Goal: Communication & Community: Answer question/provide support

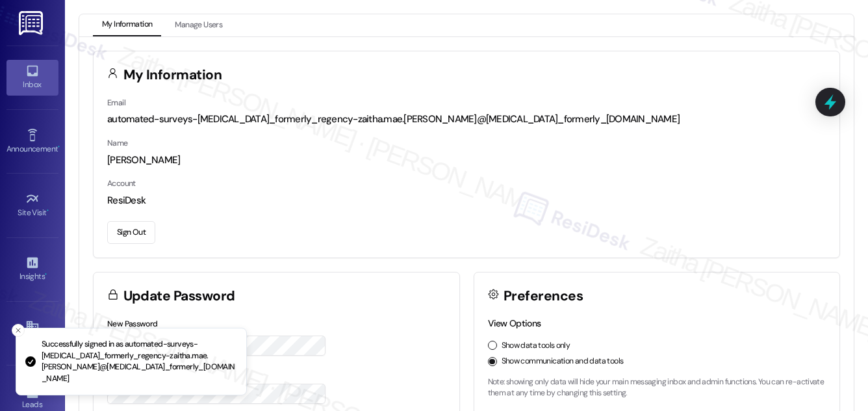
click at [32, 81] on div "Inbox" at bounding box center [32, 84] width 65 height 13
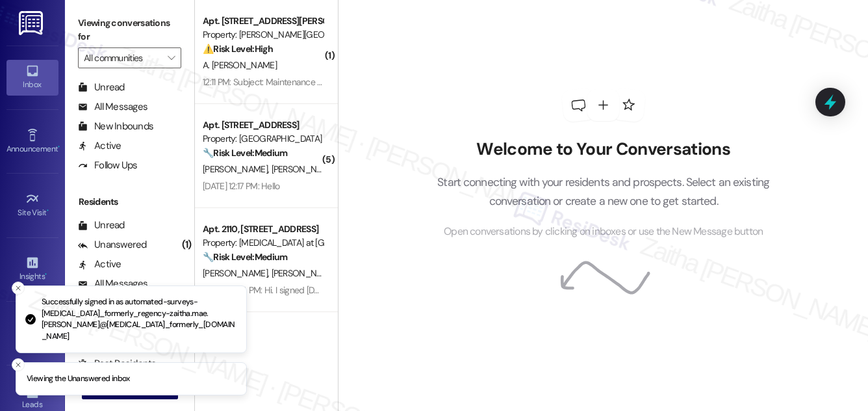
scroll to position [250, 0]
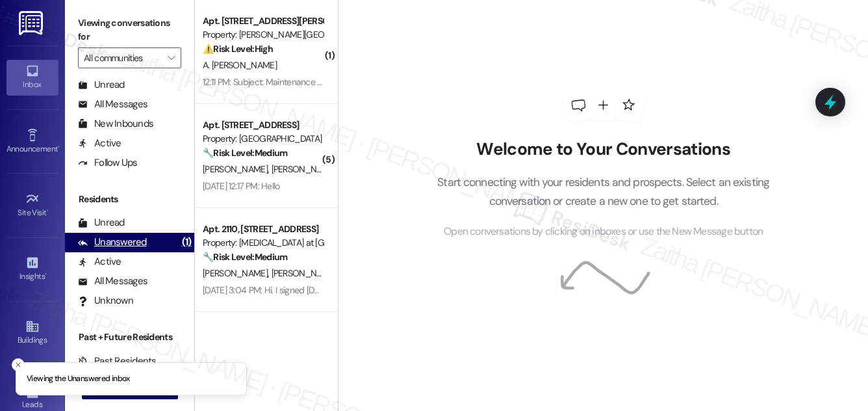
click at [129, 244] on div "Unanswered" at bounding box center [112, 242] width 69 height 14
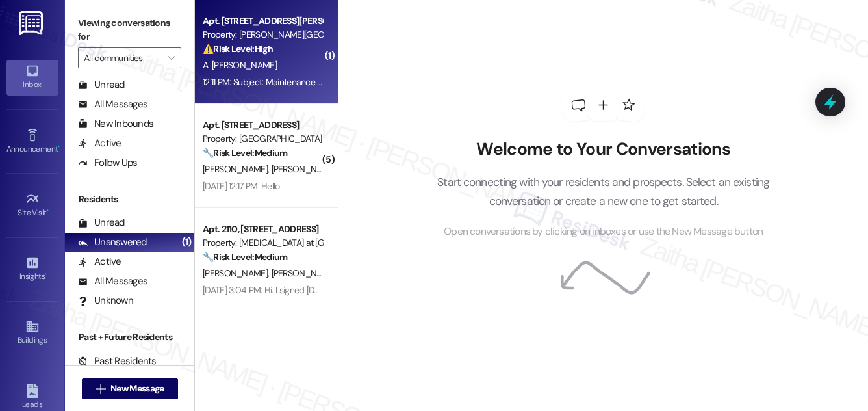
click at [294, 66] on div "A. Akatayeva" at bounding box center [262, 65] width 123 height 16
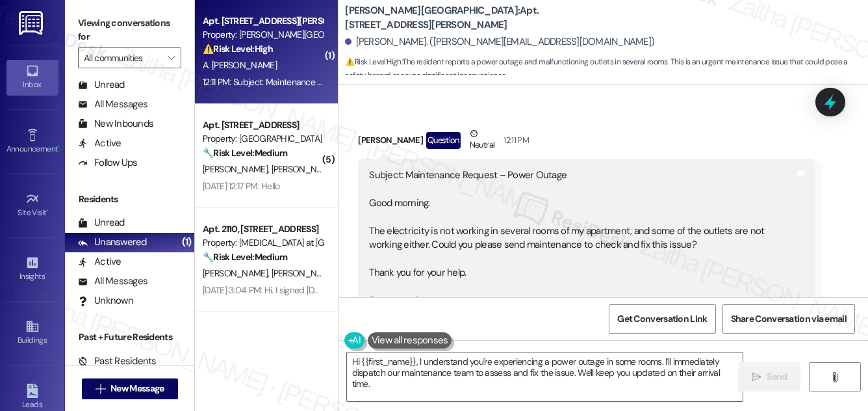
scroll to position [137, 0]
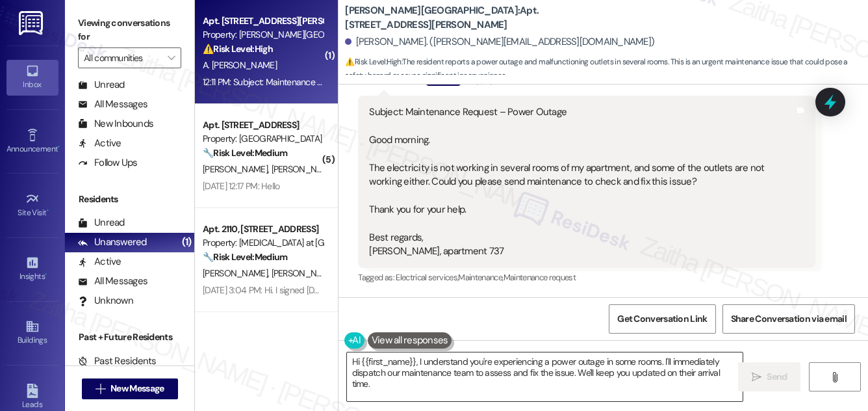
click at [416, 361] on textarea "Hi {{first_name}}, I understand you're experiencing a power outage in some room…" at bounding box center [545, 376] width 396 height 49
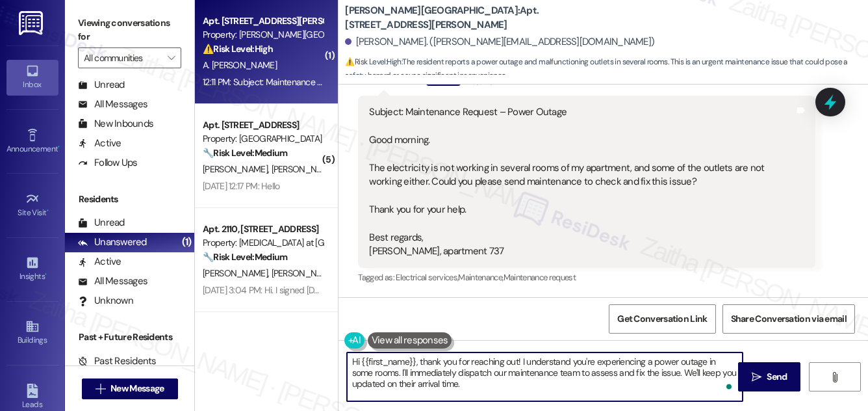
scroll to position [78, 0]
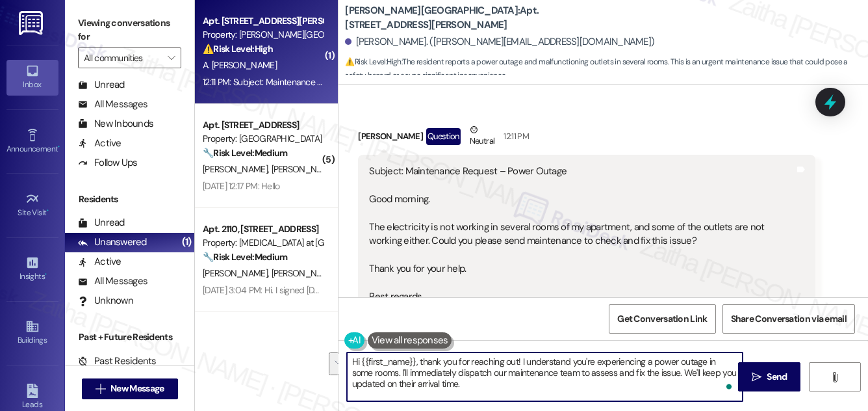
drag, startPoint x: 378, startPoint y: 371, endPoint x: 475, endPoint y: 389, distance: 99.2
click at [475, 389] on textarea "Hi {{first_name}}, thank you for reaching out! I understand you're experiencing…" at bounding box center [545, 376] width 396 height 49
drag, startPoint x: 352, startPoint y: 360, endPoint x: 511, endPoint y: 396, distance: 162.7
click at [511, 396] on textarea "Hi {{first_name}}, thank you for reaching out! I understand you're experiencing…" at bounding box center [545, 376] width 396 height 49
type textarea "Hi {{first_name}}, thank you for reaching out! I understand you're experiencing…"
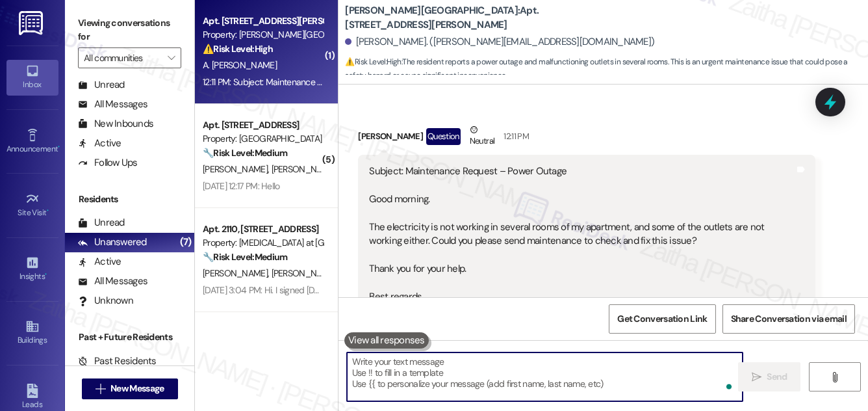
paste textarea "Hi {{first_name}}, thank you for reaching out! I understand you’re experiencing…"
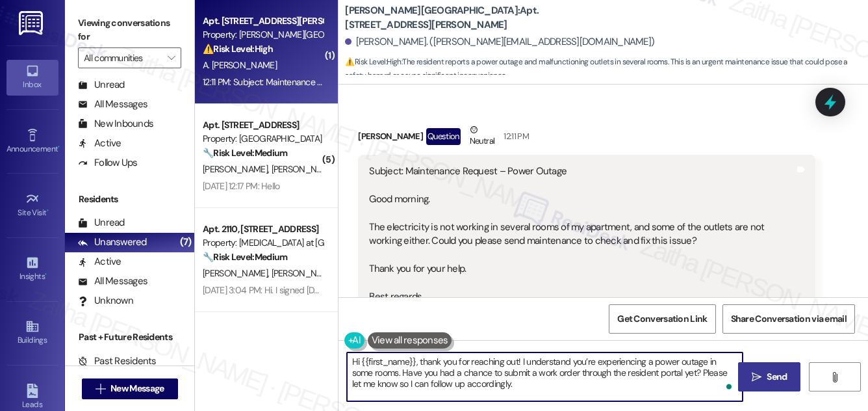
type textarea "Hi {{first_name}}, thank you for reaching out! I understand you’re experiencing…"
click at [773, 376] on span "Send" at bounding box center [777, 377] width 20 height 14
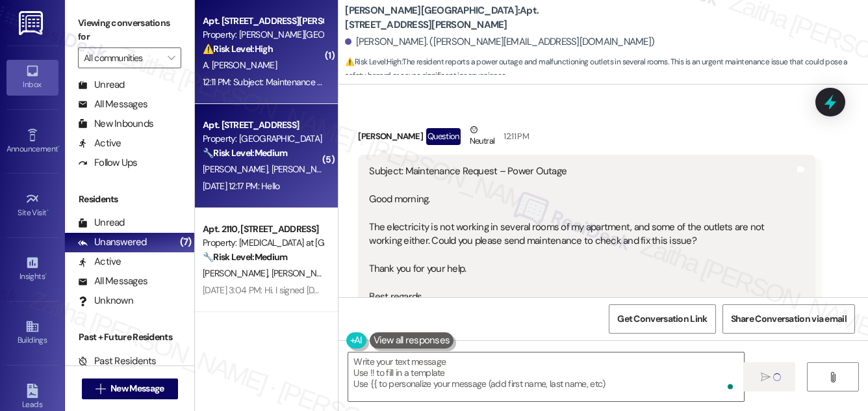
type textarea "Fetching suggested responses. Please feel free to read through the conversation…"
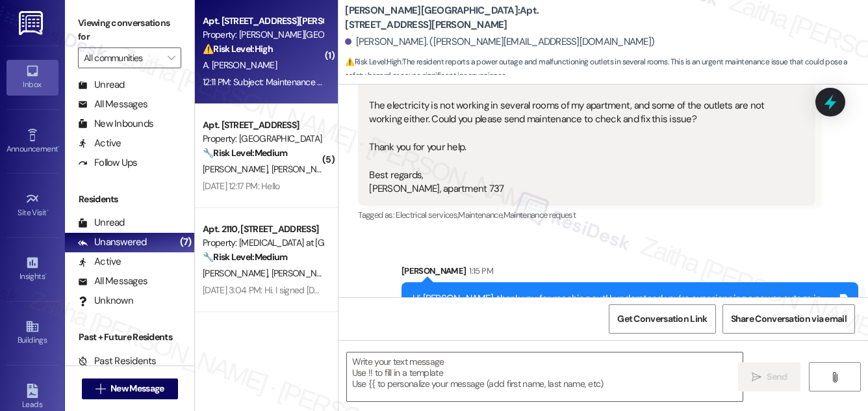
scroll to position [256, 0]
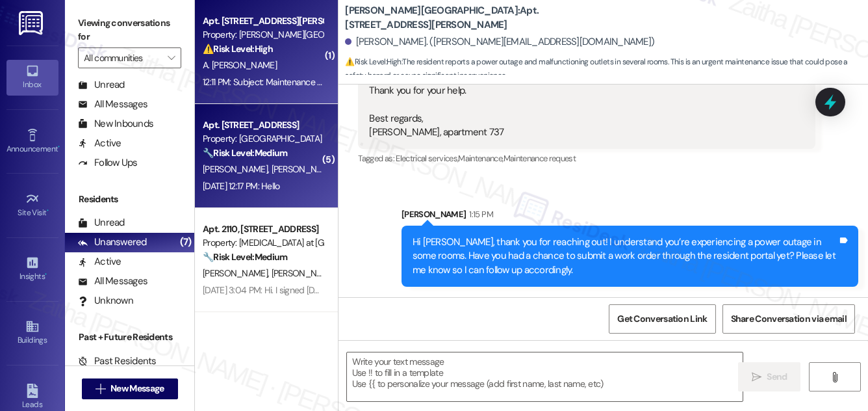
click at [305, 174] on div "B. Hughes A. Mcadams" at bounding box center [262, 169] width 123 height 16
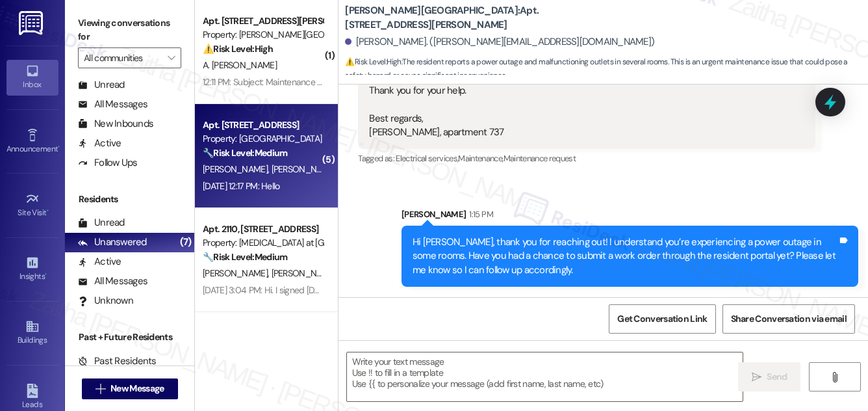
type textarea "Fetching suggested responses. Please feel free to read through the conversation…"
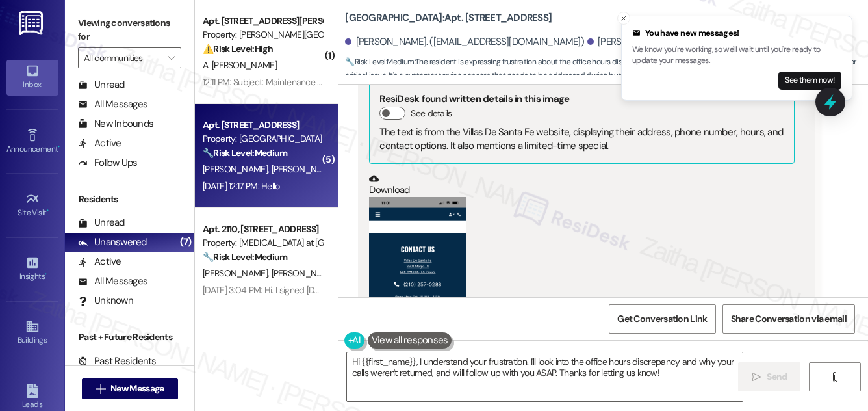
scroll to position [933, 0]
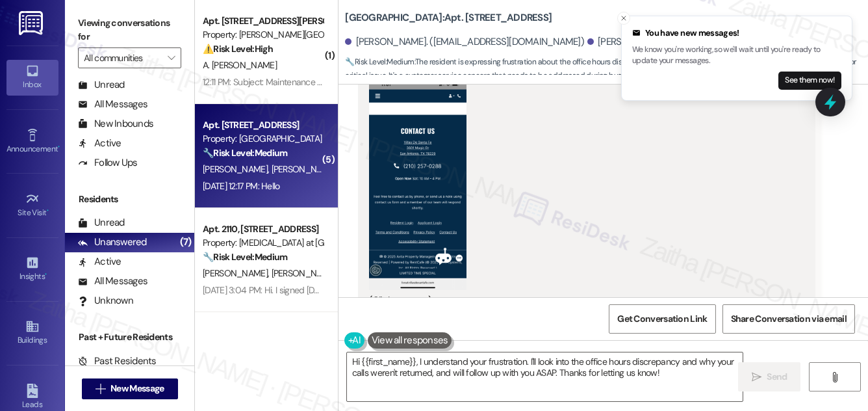
click at [435, 169] on button "Zoom image" at bounding box center [417, 184] width 97 height 211
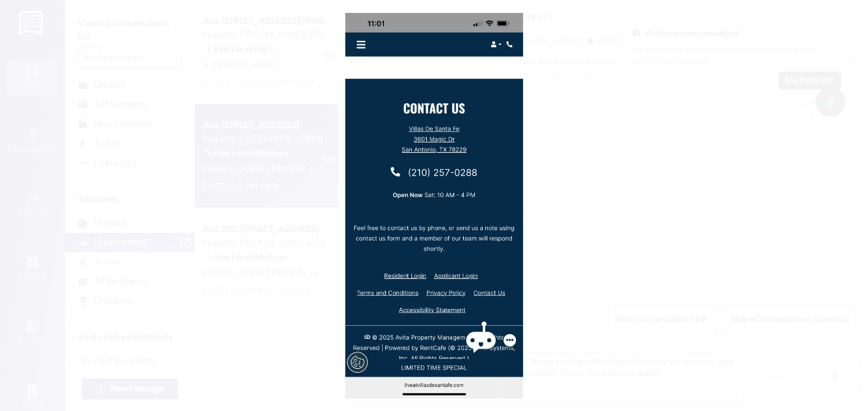
click at [639, 186] on button "Unzoom image" at bounding box center [434, 205] width 868 height 411
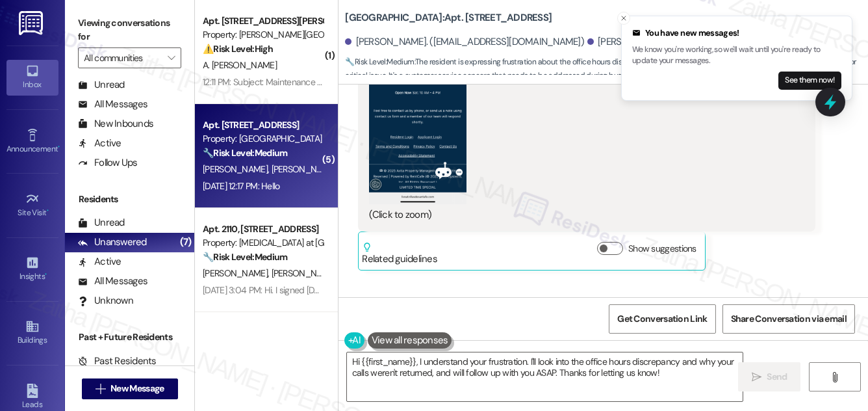
scroll to position [993, 0]
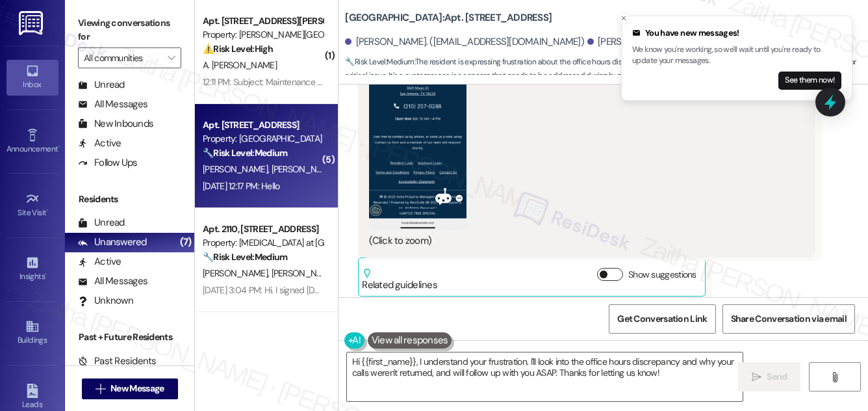
click at [610, 268] on button "Show suggestions" at bounding box center [610, 274] width 26 height 13
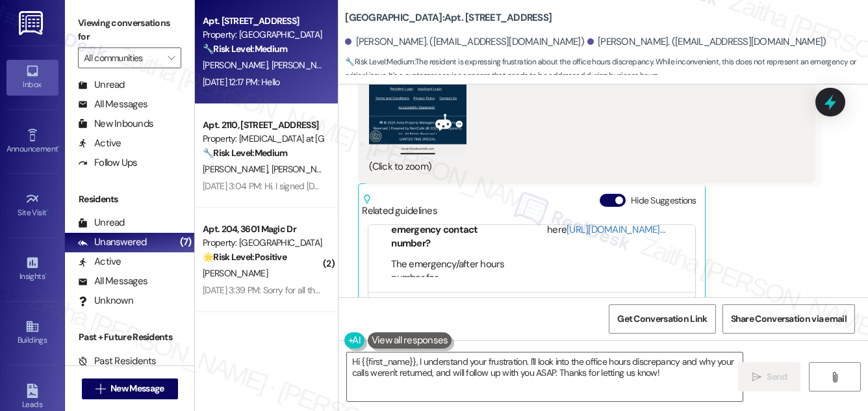
scroll to position [1051, 0]
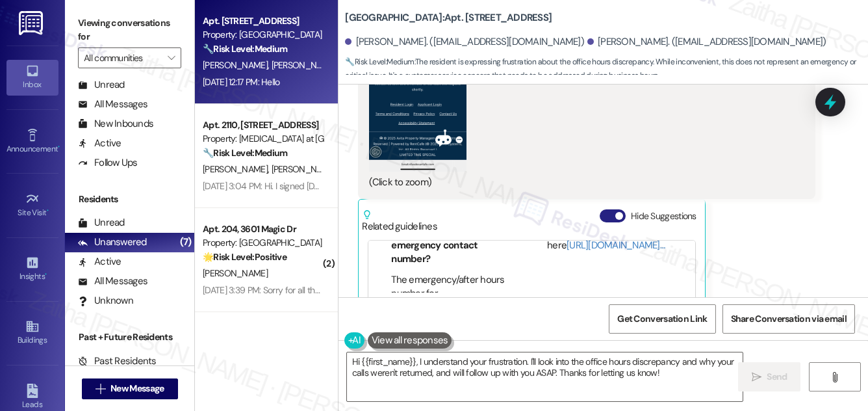
click at [615, 212] on span "button" at bounding box center [619, 216] width 8 height 8
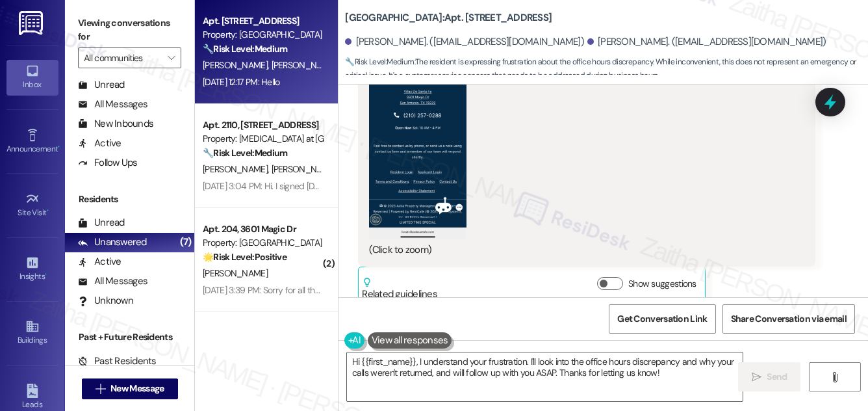
scroll to position [934, 0]
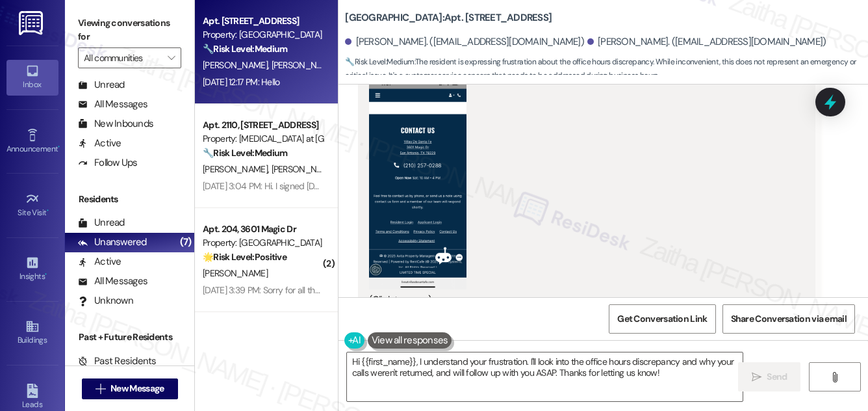
click at [426, 166] on button "Zoom image" at bounding box center [417, 183] width 97 height 211
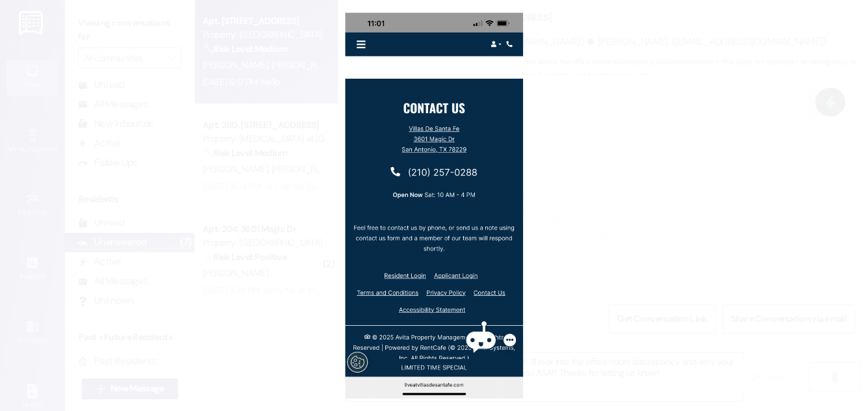
click at [642, 159] on button "Unzoom image" at bounding box center [434, 205] width 868 height 411
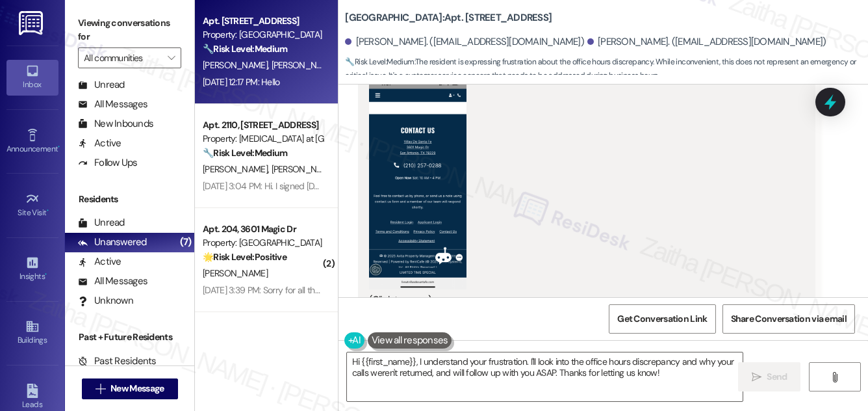
click at [419, 179] on button "Zoom image" at bounding box center [417, 183] width 97 height 211
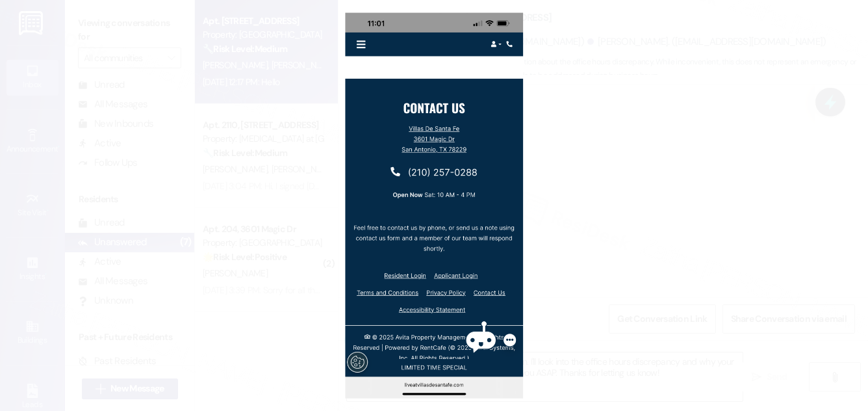
click at [686, 157] on button "Unzoom image" at bounding box center [434, 205] width 868 height 411
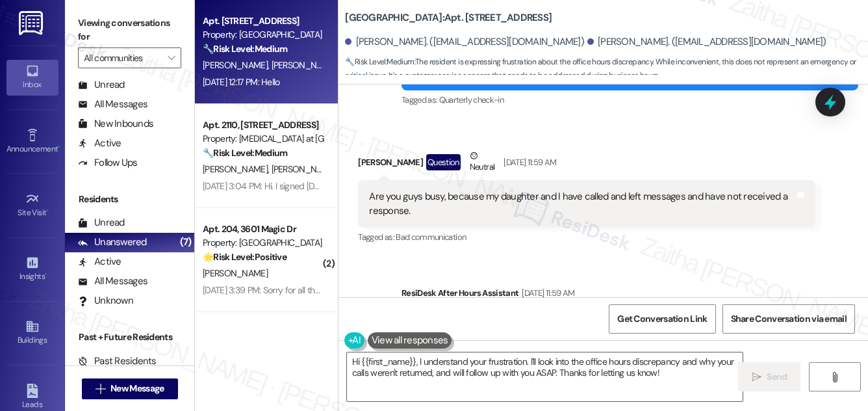
scroll to position [343, 0]
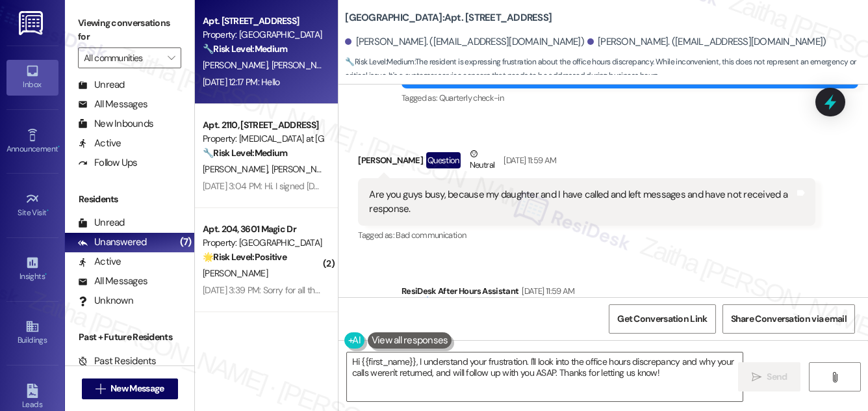
click at [372, 147] on div "Brenda Hughes Question Neutral Aug 23, 2025 at 11:59 AM" at bounding box center [586, 163] width 457 height 32
copy div "Brenda"
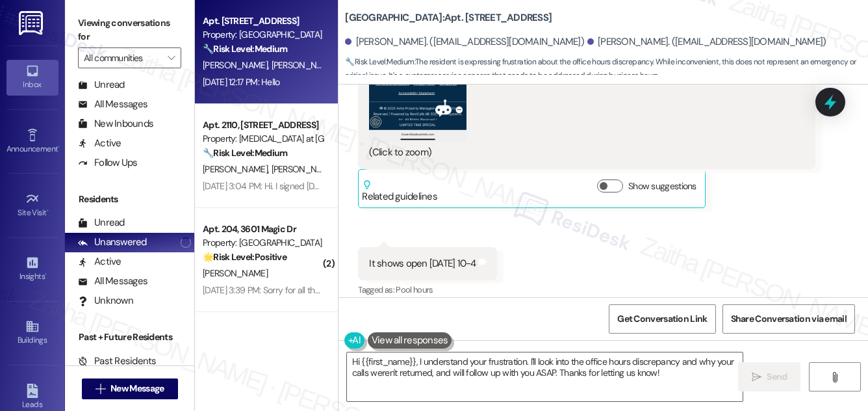
scroll to position [1170, 0]
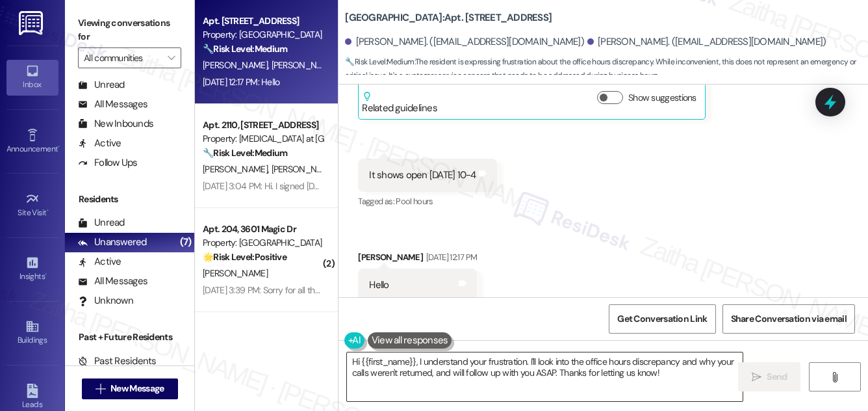
click at [386, 361] on textarea "Hi {{first_name}}, I understand your frustration. I'll look into the office hou…" at bounding box center [545, 376] width 396 height 49
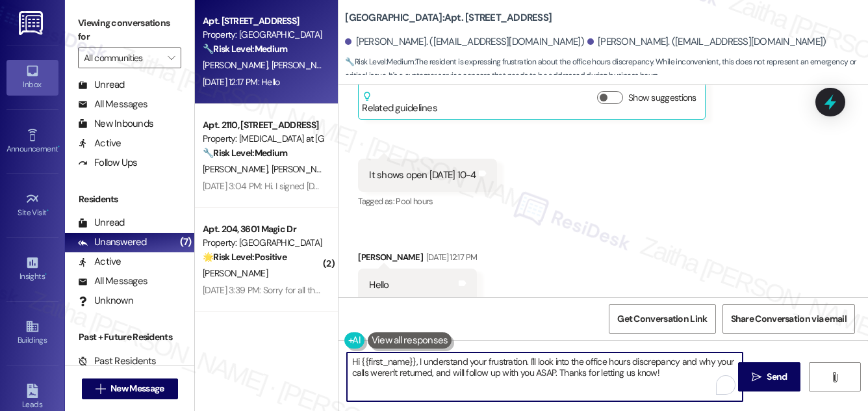
click at [386, 361] on textarea "Hi {{first_name}}, I understand your frustration. I'll look into the office hou…" at bounding box center [545, 376] width 396 height 49
paste textarea "Brenda"
click at [500, 356] on textarea "Hi Brenda, I understand your frustration. I'll look into the office hours discr…" at bounding box center [545, 376] width 396 height 49
drag, startPoint x: 416, startPoint y: 372, endPoint x: 645, endPoint y: 377, distance: 229.5
click at [645, 377] on textarea "Hi Brenda, I understand your frustration. I'll look into the office hours discr…" at bounding box center [545, 376] width 396 height 49
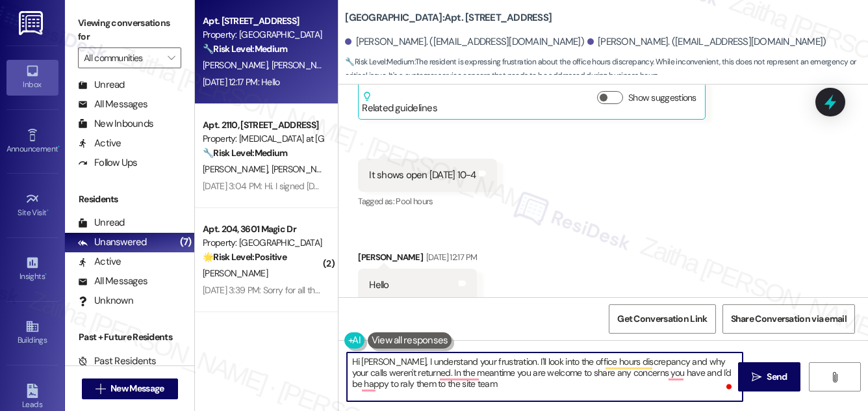
type textarea "Hi Brenda, I understand your frustration. I'll look into the office hours discr…"
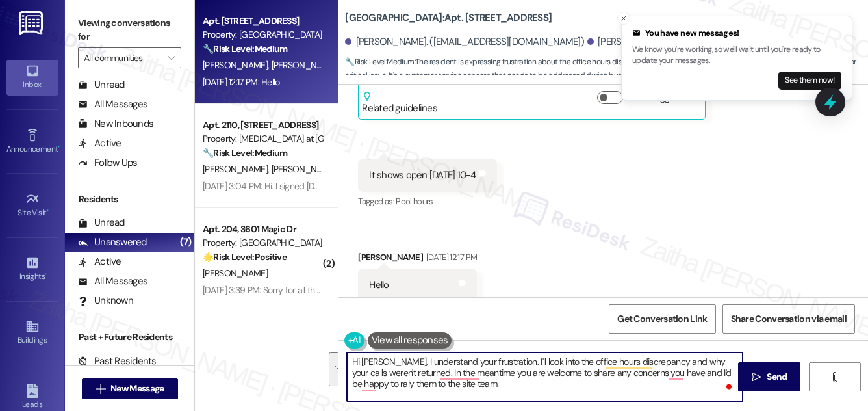
drag, startPoint x: 350, startPoint y: 361, endPoint x: 492, endPoint y: 390, distance: 145.2
click at [492, 390] on textarea "Hi Brenda, I understand your frustration. I'll look into the office hours discr…" at bounding box center [545, 376] width 396 height 49
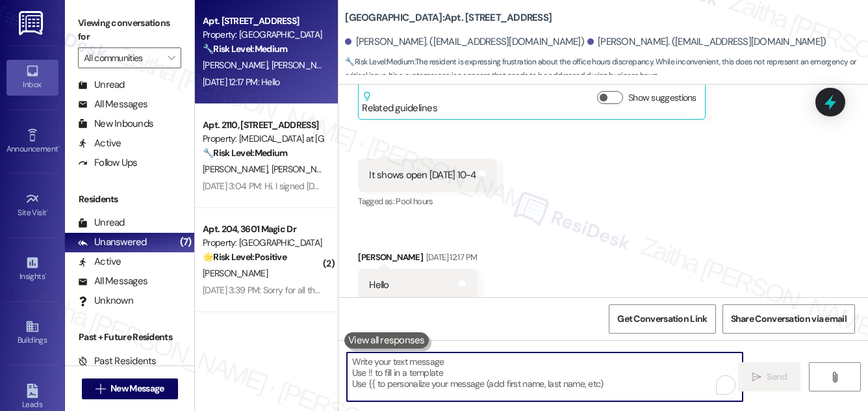
paste textarea "Hi Brenda, I understand your frustration. I’ll look into the office hours discr…"
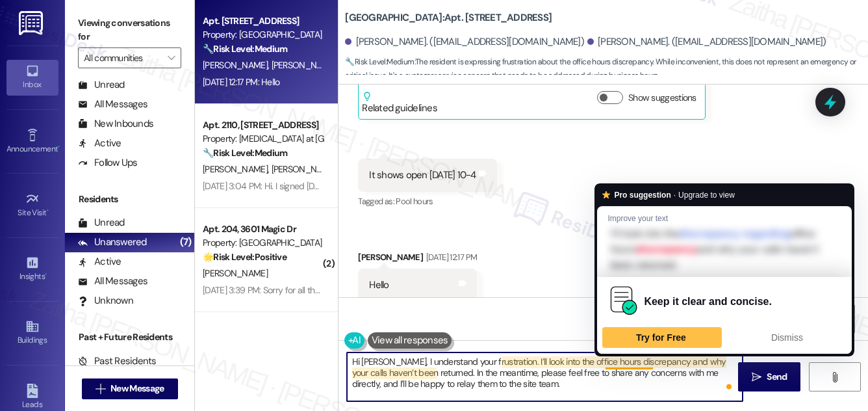
click at [623, 363] on textarea "Hi Brenda, I understand your frustration. I’ll look into the office hours discr…" at bounding box center [545, 376] width 396 height 49
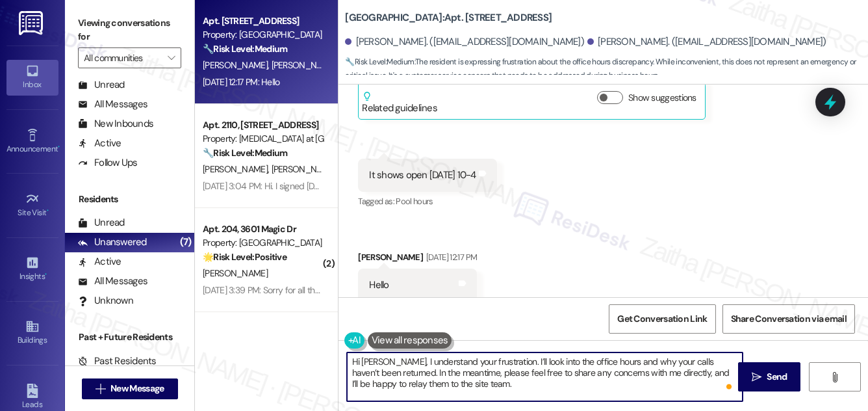
click at [465, 383] on textarea "Hi Brenda, I understand your frustration. I’ll look into the office hours and w…" at bounding box center [545, 376] width 396 height 49
type textarea "Hi Brenda, I understand your frustration. I’ll look into the office hours and w…"
click at [774, 374] on span "Send" at bounding box center [777, 377] width 20 height 14
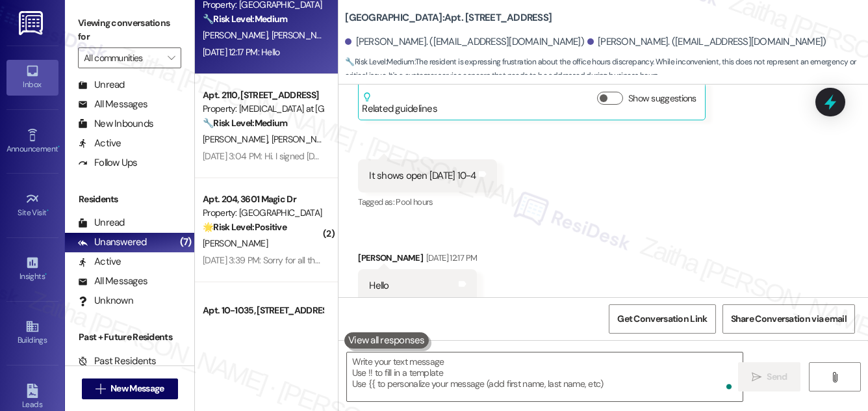
scroll to position [58, 0]
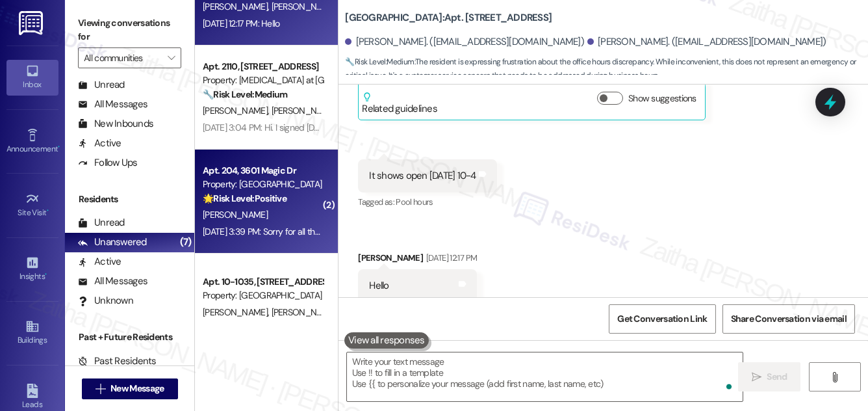
click at [281, 207] on div "C. Gomez" at bounding box center [262, 215] width 123 height 16
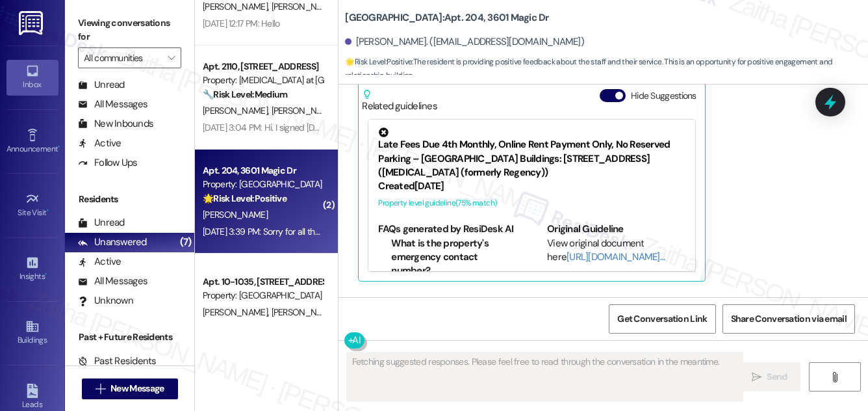
scroll to position [660, 0]
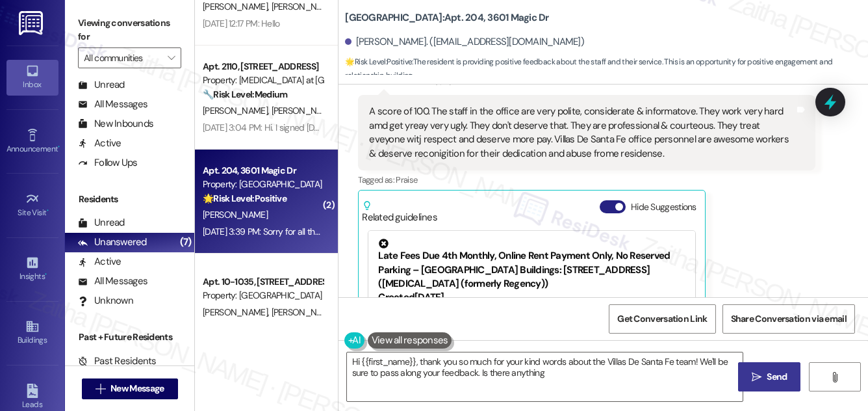
click at [608, 210] on button "Hide Suggestions" at bounding box center [613, 206] width 26 height 13
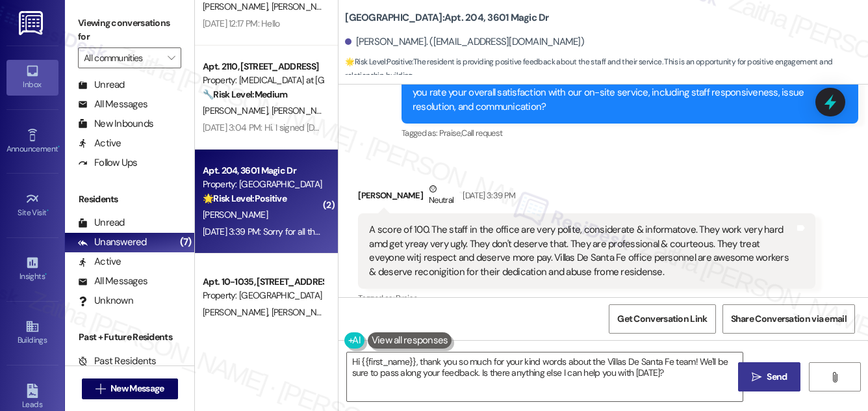
scroll to position [600, 0]
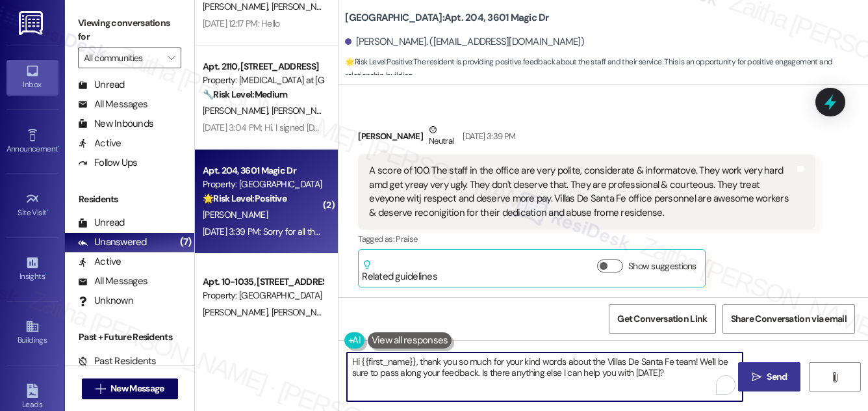
drag, startPoint x: 479, startPoint y: 371, endPoint x: 673, endPoint y: 372, distance: 193.7
click at [673, 372] on textarea "Hi {{first_name}}, thank you so much for your kind words about the Villas De Sa…" at bounding box center [545, 376] width 396 height 49
paste textarea "Could I ask a quick favor? If you don’t mind, would you be willing to share you…"
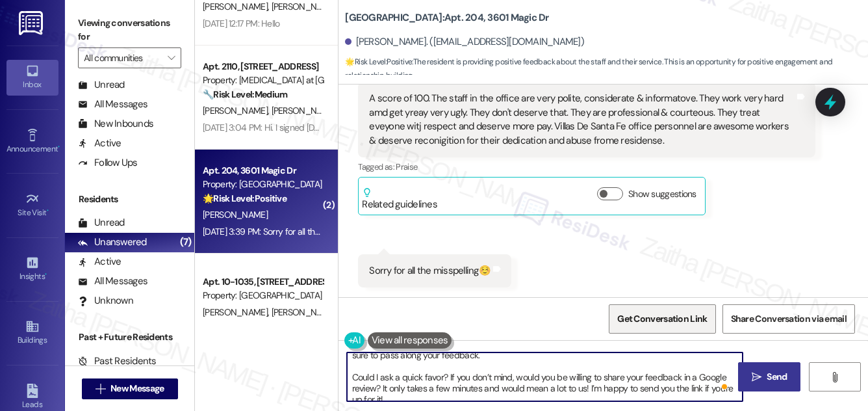
scroll to position [25, 0]
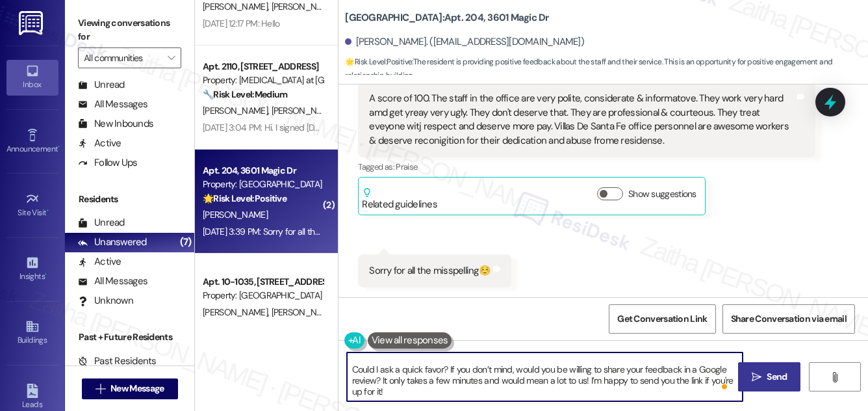
type textarea "Hi {{first_name}}, thank you so much for your kind words about the Villas De Sa…"
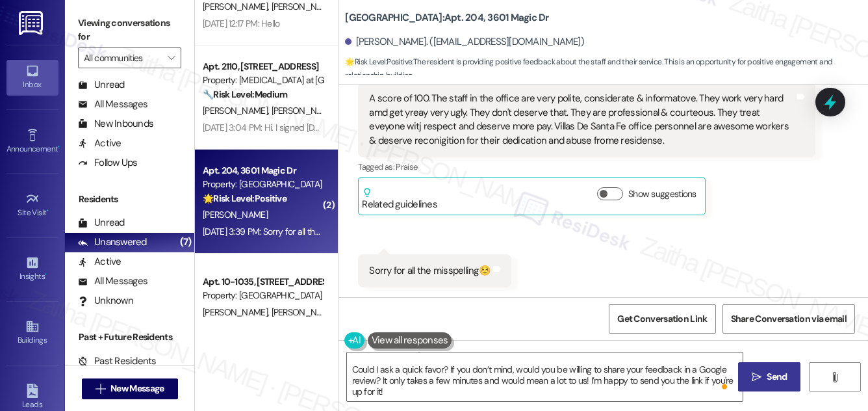
click at [788, 374] on span "Send" at bounding box center [776, 377] width 25 height 14
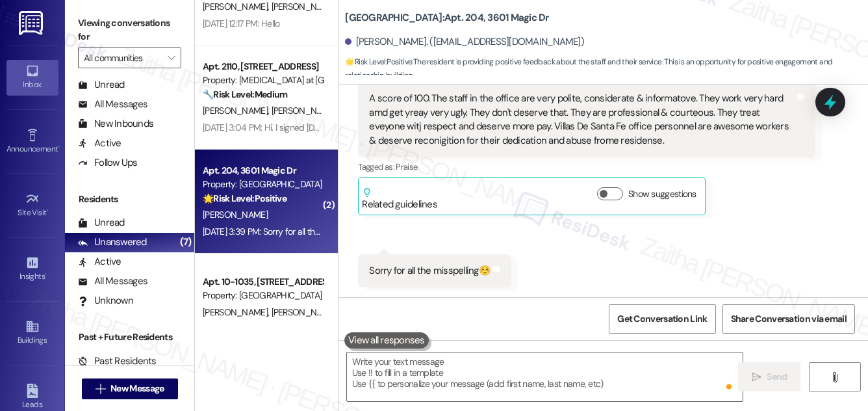
scroll to position [0, 0]
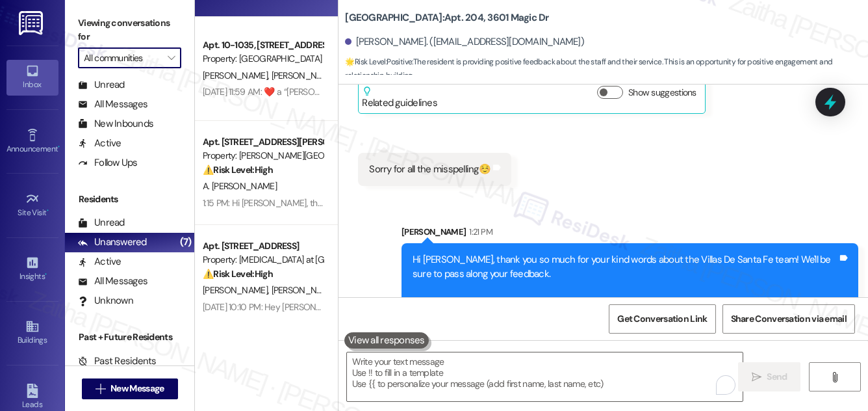
drag, startPoint x: 251, startPoint y: 167, endPoint x: 130, endPoint y: 59, distance: 162.0
click at [130, 59] on input "All communities" at bounding box center [122, 57] width 77 height 21
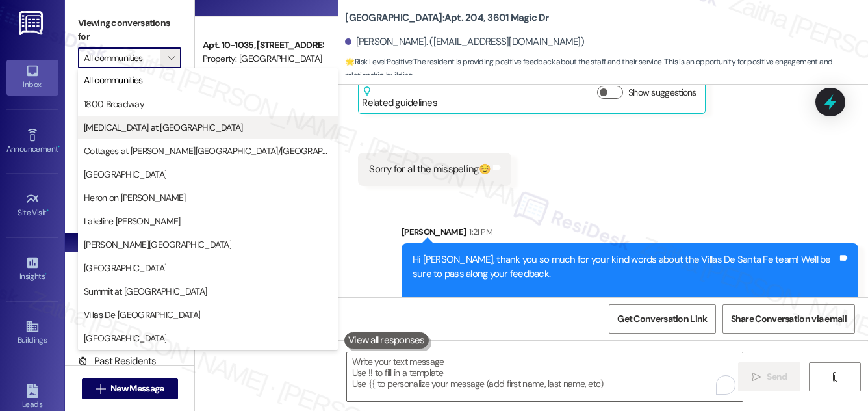
click at [132, 127] on span "[MEDICAL_DATA] at [GEOGRAPHIC_DATA]" at bounding box center [163, 127] width 159 height 13
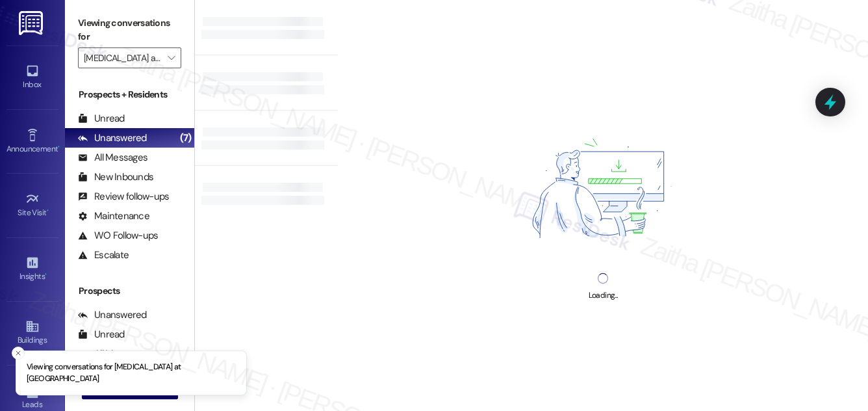
type input "[MEDICAL_DATA] at [GEOGRAPHIC_DATA]"
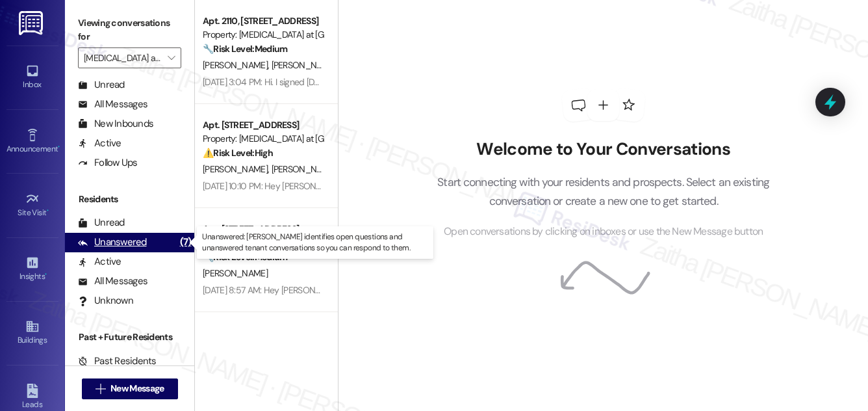
click at [128, 243] on div "Unanswered" at bounding box center [112, 242] width 69 height 14
click at [147, 240] on div "Unanswered (7)" at bounding box center [129, 242] width 129 height 19
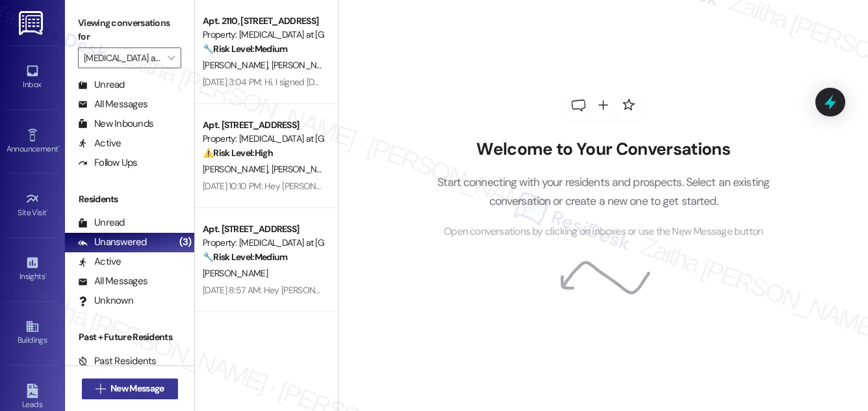
click at [120, 378] on button " New Message" at bounding box center [130, 388] width 96 height 21
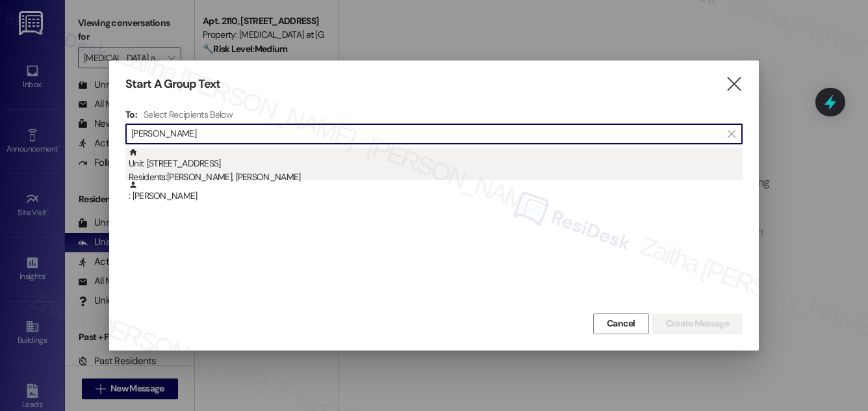
type input "Thomas Kelly"
click at [203, 161] on div "Unit: 2110 - 327 W Sunset Rd Residents: Thomas Kelly, Vanessa Ritchie" at bounding box center [436, 166] width 614 height 37
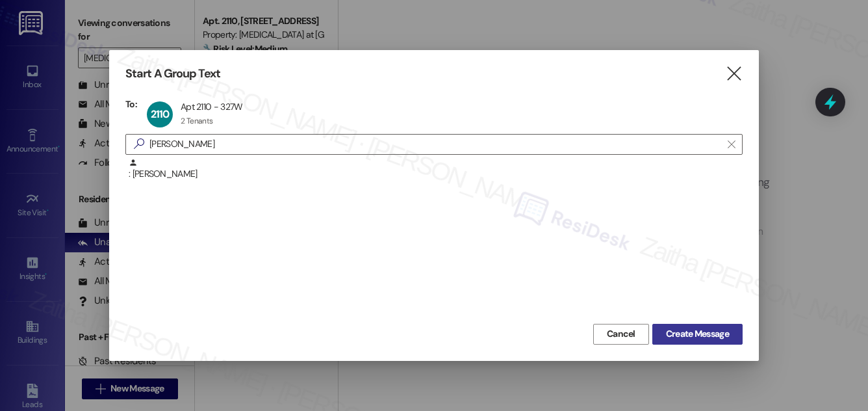
click at [709, 338] on span "Create Message" at bounding box center [697, 334] width 63 height 14
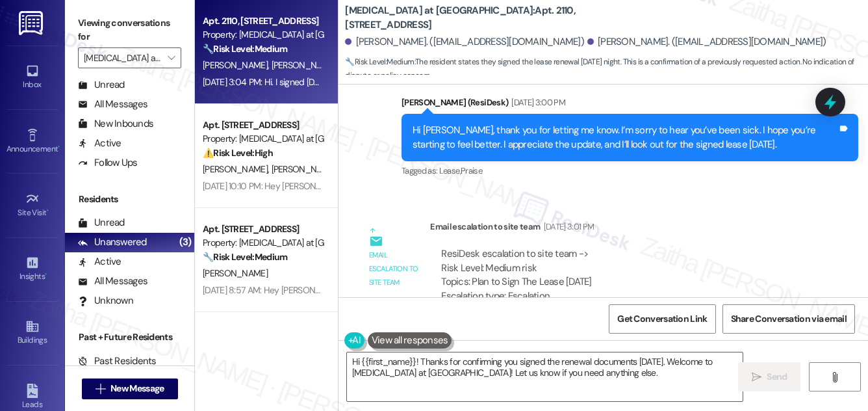
scroll to position [1717, 0]
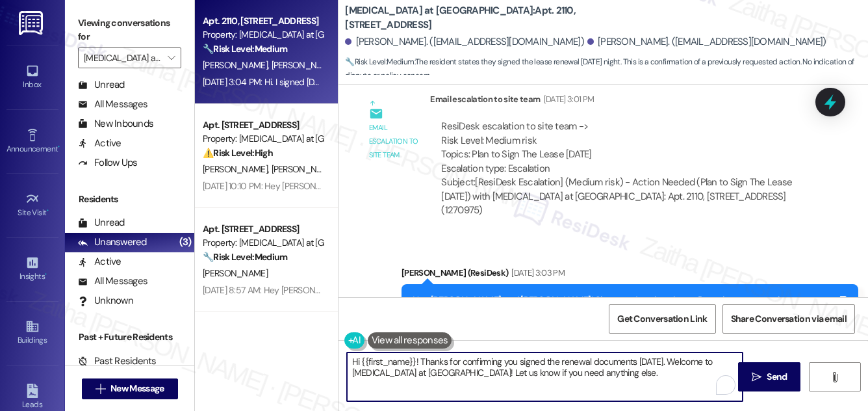
click at [361, 370] on textarea "Hi {{first_name}}! Thanks for confirming you signed the renewal documents on We…" at bounding box center [545, 376] width 396 height 49
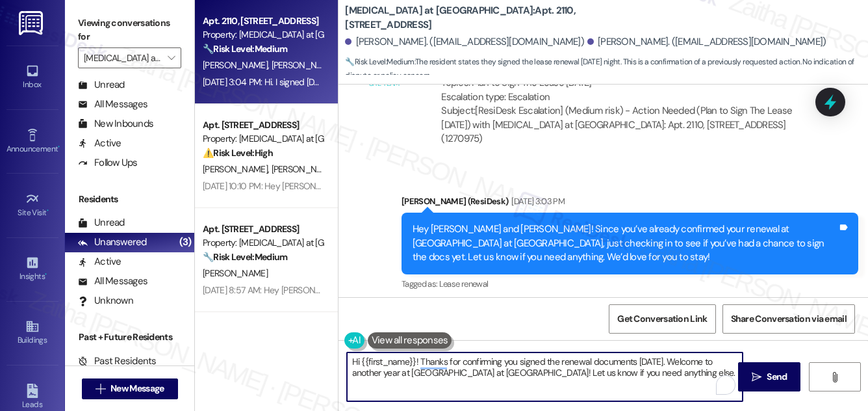
scroll to position [1835, 0]
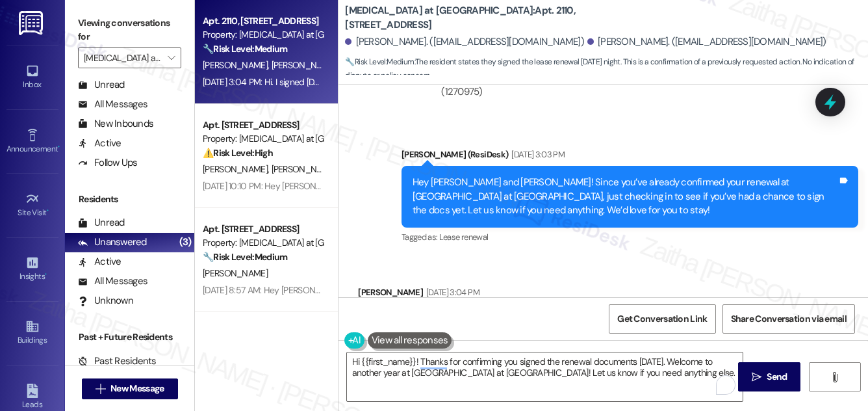
click at [374, 285] on div "Vanessa Ritchie Aug 22, 2025 at 3:04 PM" at bounding box center [422, 294] width 128 height 18
copy div "Vanessa"
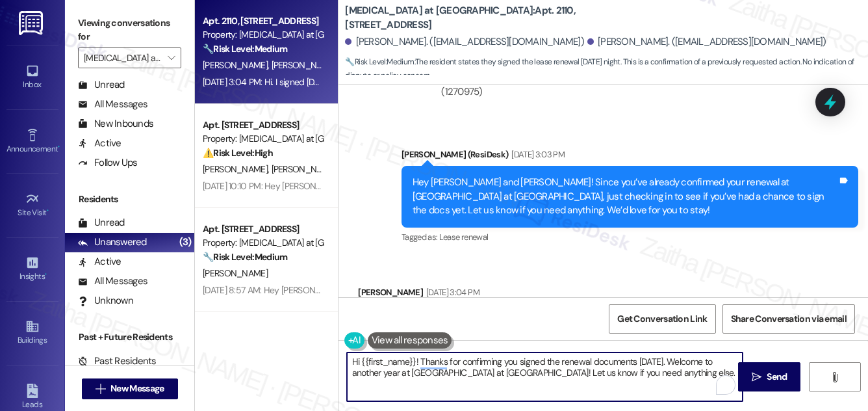
click at [381, 360] on textarea "Hi {{first_name}}! Thanks for confirming you signed the renewal documents on We…" at bounding box center [545, 376] width 396 height 49
paste textarea "Vanessa"
type textarea "Hi Vanessa! Thank you for confirming that you signed the renewal documents on W…"
click at [787, 372] on span "Send" at bounding box center [776, 377] width 25 height 14
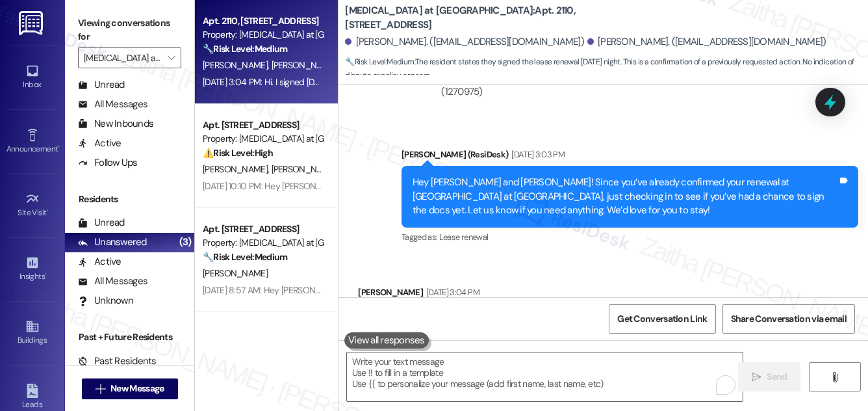
scroll to position [1834, 0]
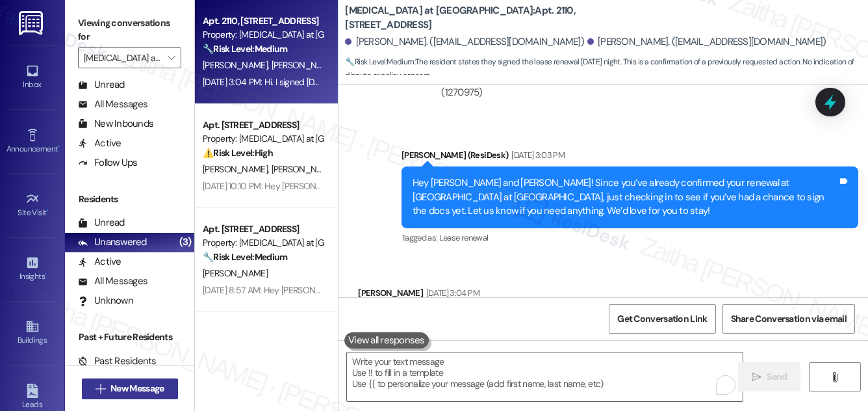
click at [126, 387] on span "New Message" at bounding box center [136, 388] width 53 height 14
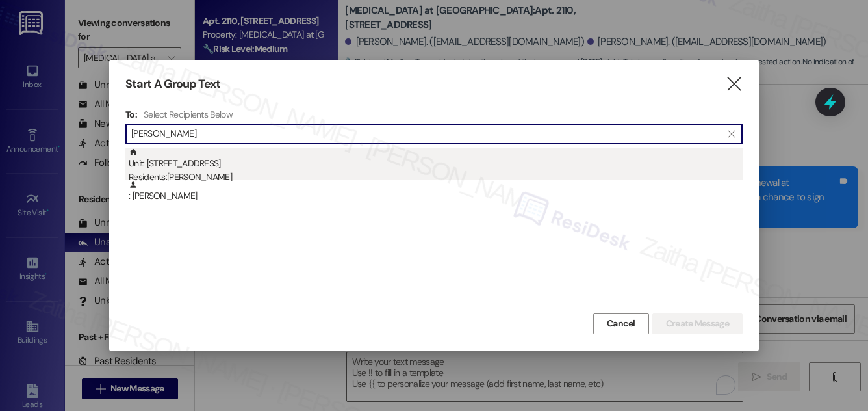
type input "Robert Stecher"
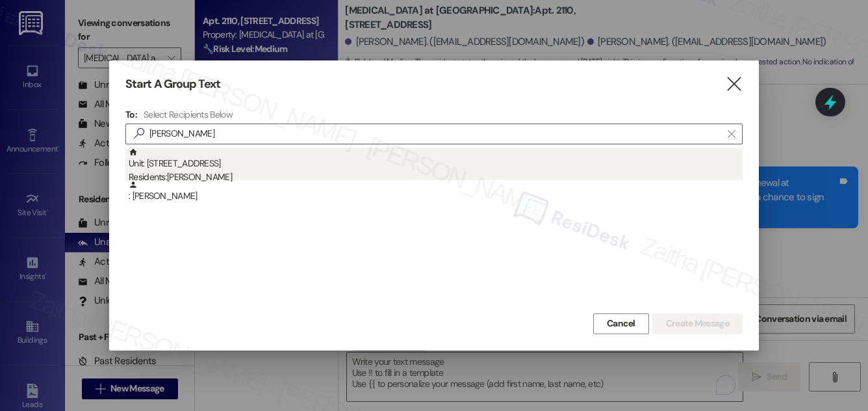
click at [225, 166] on div "Unit: 2319 - 327 W Sunset Rd Residents: Robert Stecher" at bounding box center [436, 166] width 614 height 37
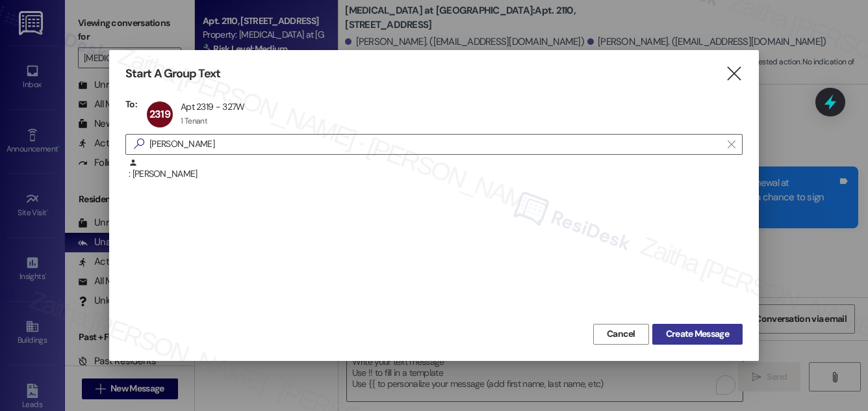
click at [708, 331] on span "Create Message" at bounding box center [697, 334] width 63 height 14
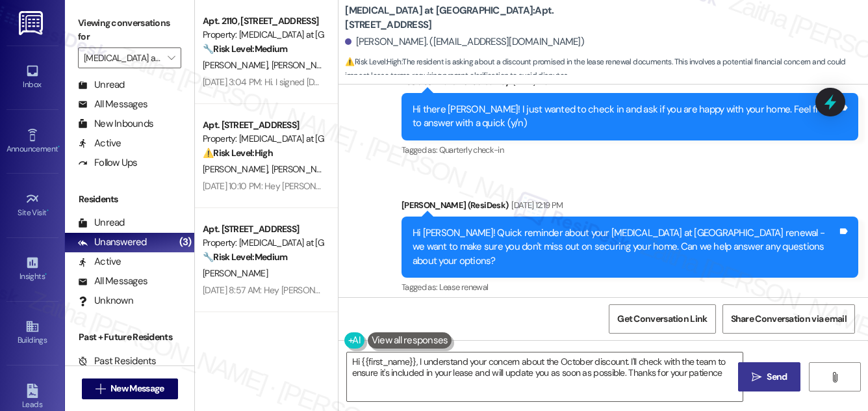
type textarea "Hi {{first_name}}, I understand your concern about the October discount. I'll c…"
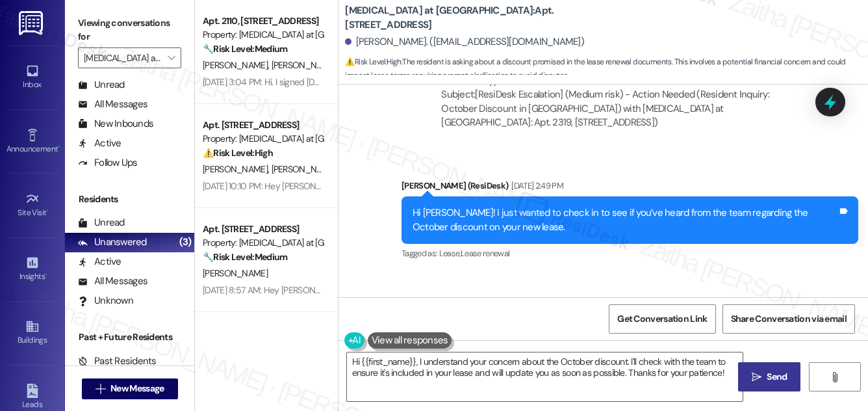
scroll to position [3800, 0]
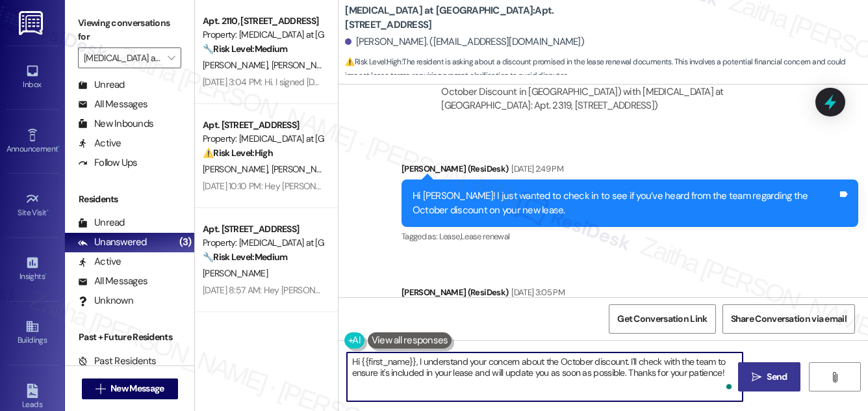
drag, startPoint x: 350, startPoint y: 360, endPoint x: 724, endPoint y: 394, distance: 375.9
click at [724, 394] on textarea "Hi {{first_name}}, I understand your concern about the October discount. I'll c…" at bounding box center [545, 376] width 396 height 49
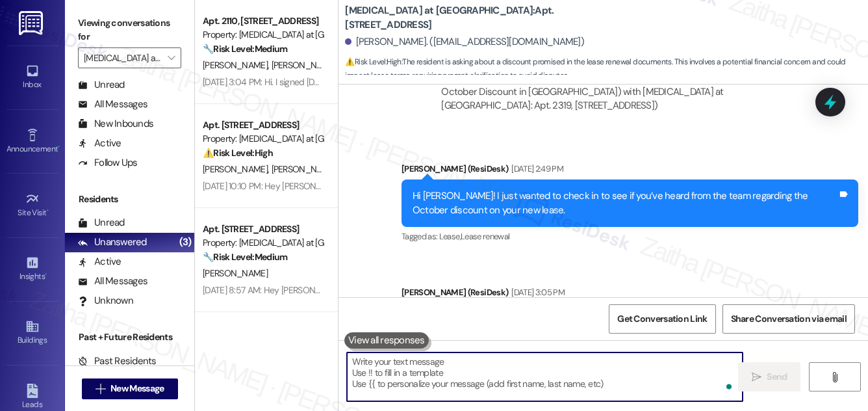
paste textarea "Hi {{first_name}}! Quick reminder about your {{property}} renewal - we want to …"
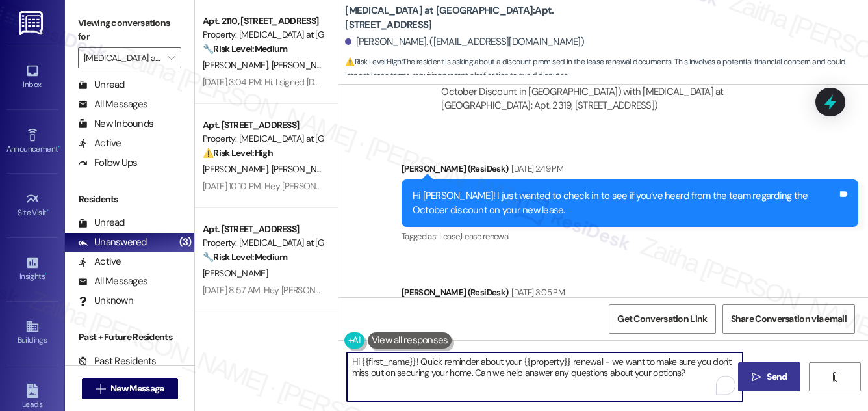
type textarea "Hi {{first_name}}! Quick reminder about your {{property}} renewal - we want to …"
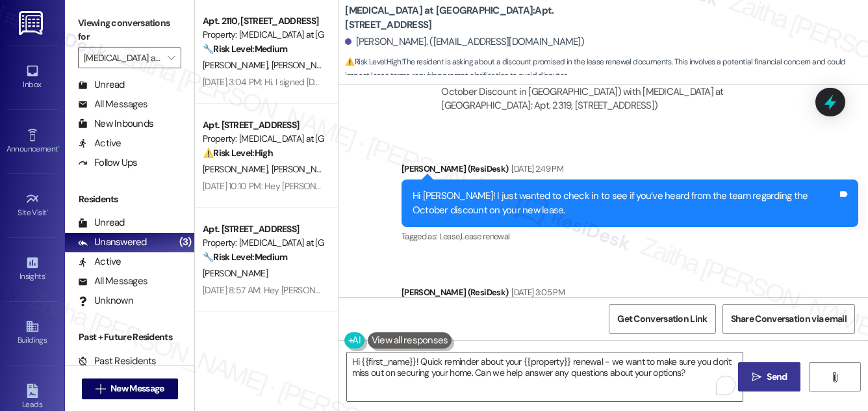
click at [776, 374] on span "Send" at bounding box center [777, 377] width 20 height 14
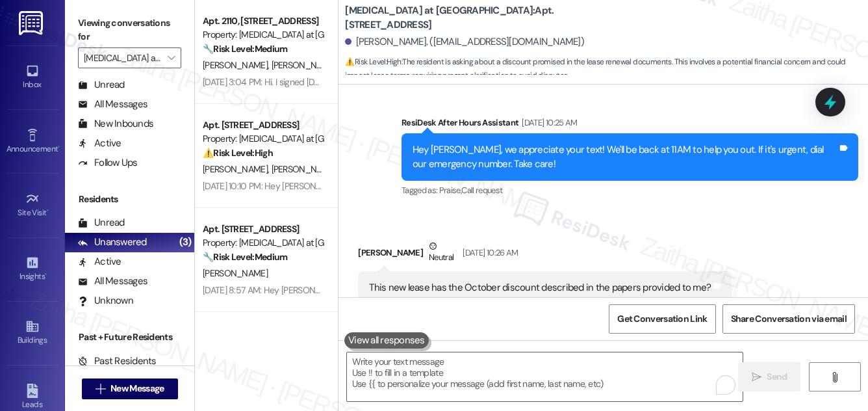
scroll to position [3255, 0]
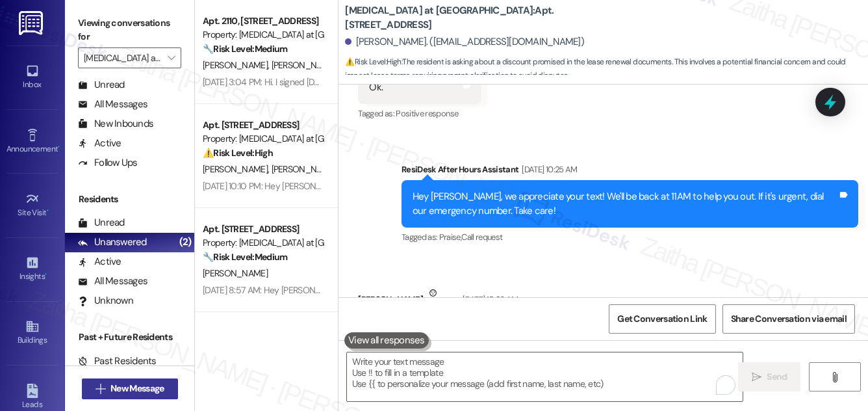
click at [127, 384] on span "New Message" at bounding box center [136, 388] width 53 height 14
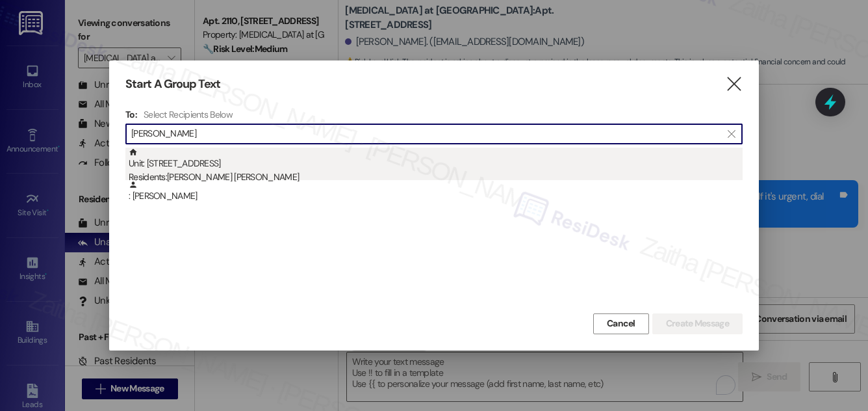
type input "Omar Bahsas"
click at [235, 164] on div "Unit: 2316 - 327 W Sunset Rd Residents: Yoladayd M. Gutierrez, Omar Bahsas" at bounding box center [436, 166] width 614 height 37
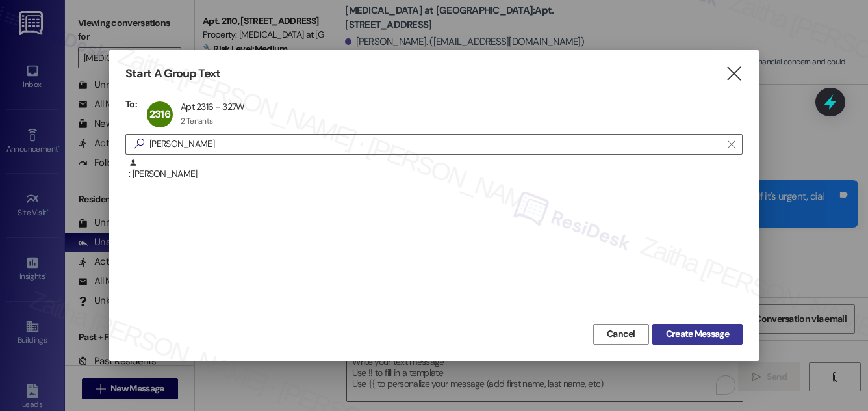
click at [690, 332] on span "Create Message" at bounding box center [697, 334] width 63 height 14
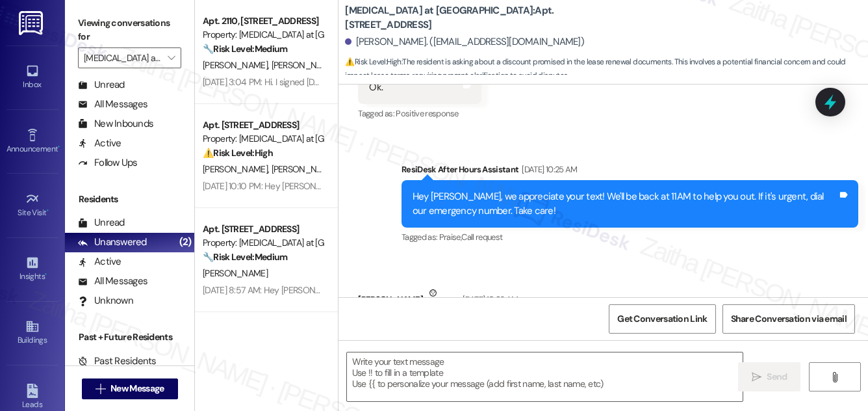
type textarea "Fetching suggested responses. Please feel free to read through the conversation…"
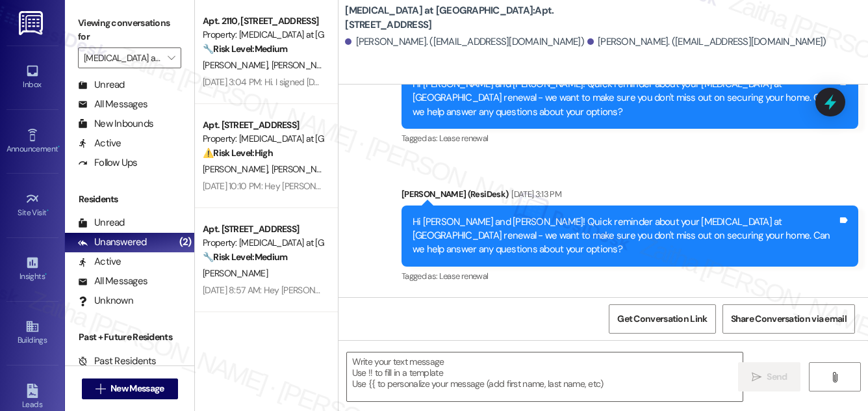
scroll to position [1400, 0]
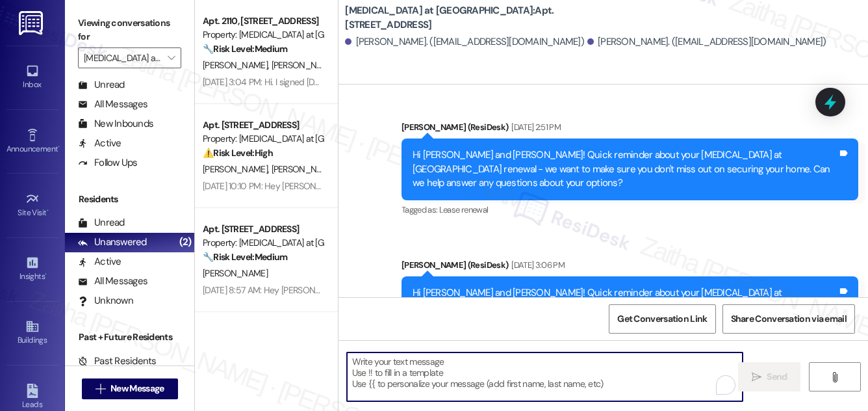
click at [405, 370] on textarea "To enrich screen reader interactions, please activate Accessibility in Grammarl…" at bounding box center [545, 376] width 396 height 49
paste textarea "Hi {{first_name}}! Quick reminder about your {{property}} renewal - we want to …"
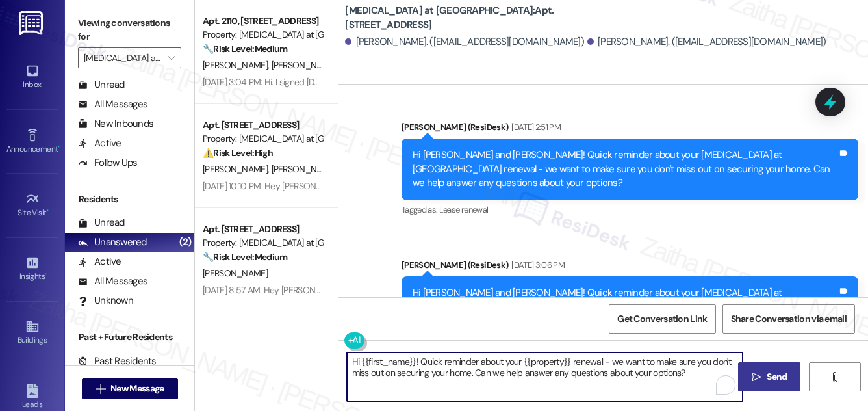
type textarea "Hi {{first_name}}! Quick reminder about your {{property}} renewal - we want to …"
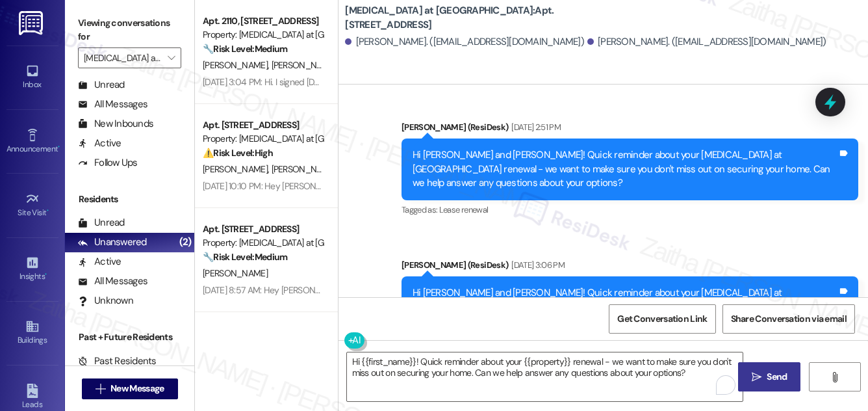
click at [767, 374] on span "Send" at bounding box center [777, 377] width 20 height 14
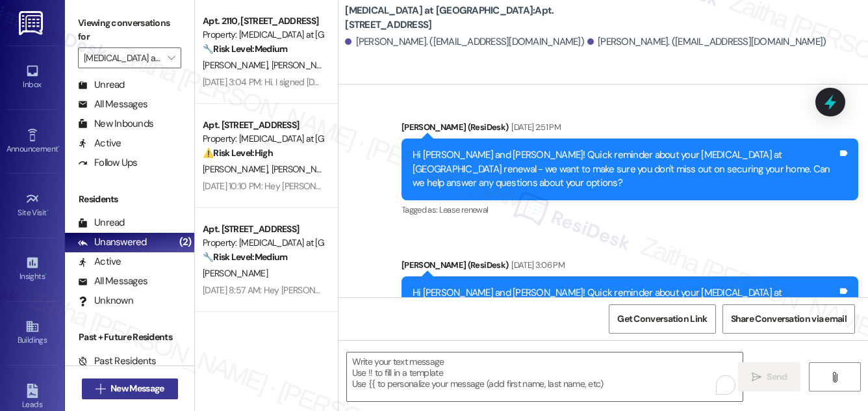
click at [123, 392] on span "New Message" at bounding box center [136, 388] width 53 height 14
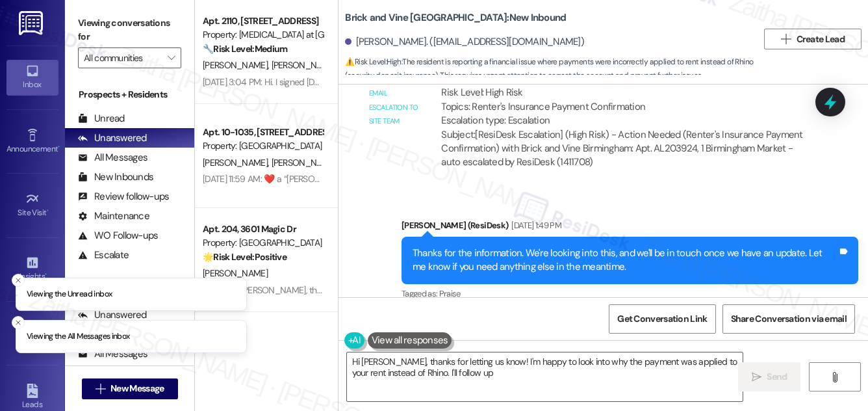
scroll to position [3515, 0]
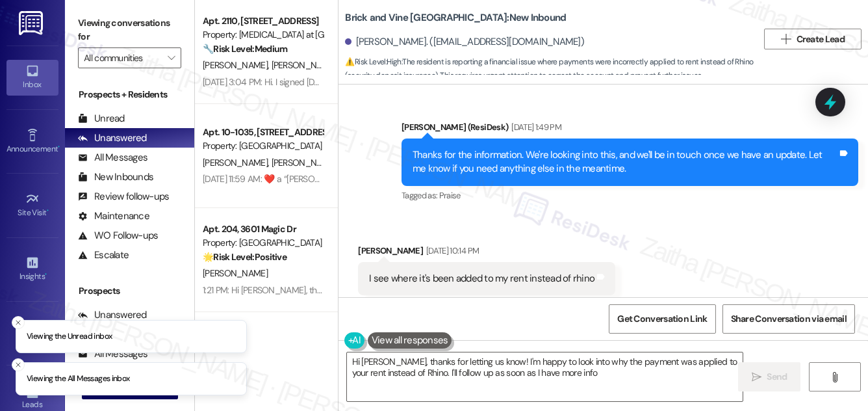
type textarea "Hi Ashley, thanks for letting us know! I'm happy to look into why the payment w…"
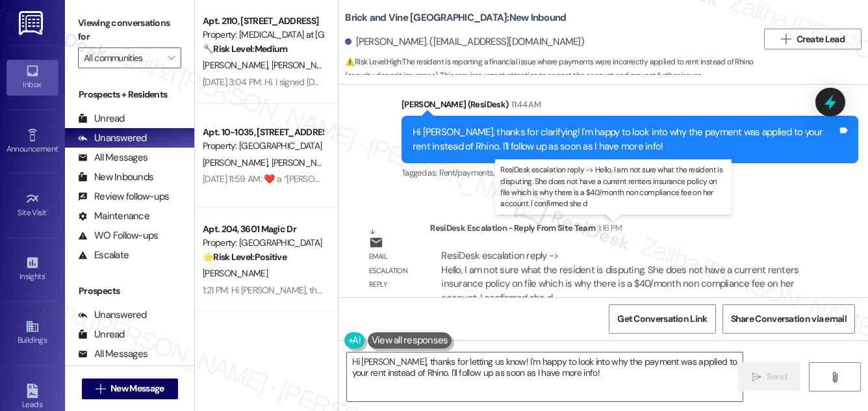
scroll to position [4111, 0]
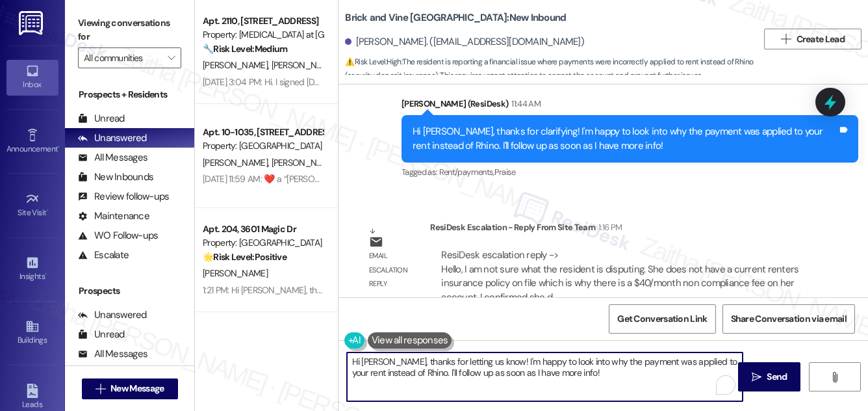
drag, startPoint x: 349, startPoint y: 359, endPoint x: 625, endPoint y: 394, distance: 278.4
click at [624, 394] on textarea "Hi Ashley, thanks for letting us know! I'm happy to look into why the payment w…" at bounding box center [545, 376] width 396 height 49
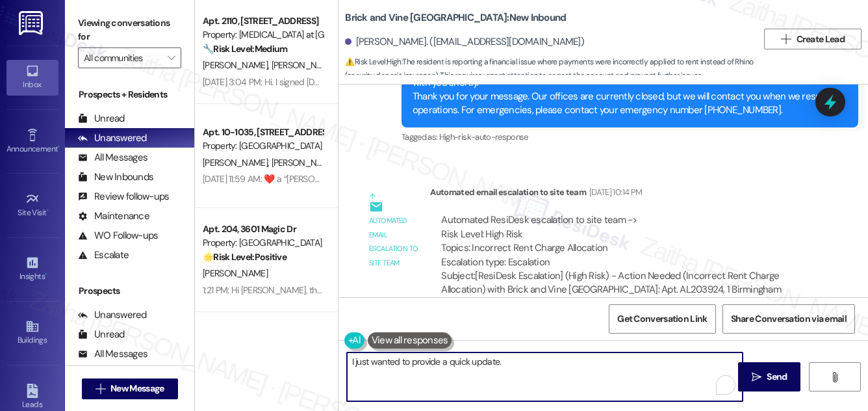
scroll to position [3993, 0]
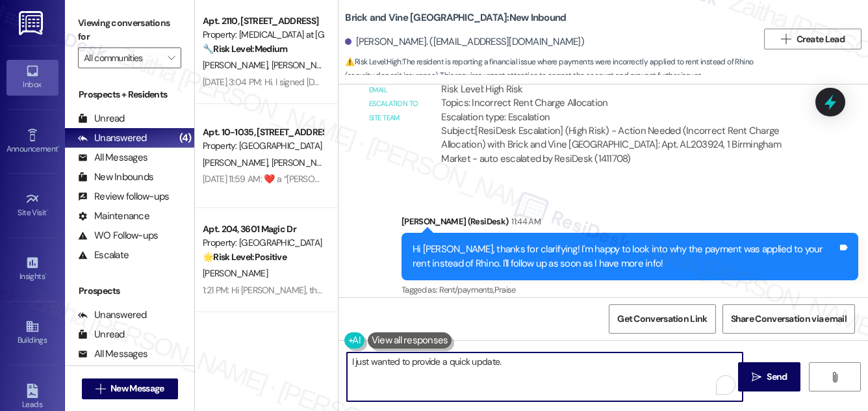
paste textarea "At this time, we don’t have a current renter’s insurance policy on file for you…"
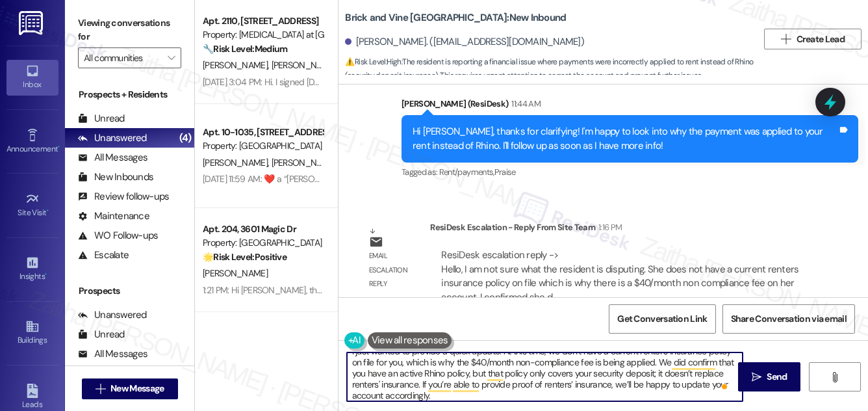
scroll to position [14, 0]
drag, startPoint x: 424, startPoint y: 380, endPoint x: 449, endPoint y: 394, distance: 29.1
click at [449, 394] on textarea "I just wanted to provide a quick update. At this time, we don’t have a current …" at bounding box center [545, 376] width 396 height 49
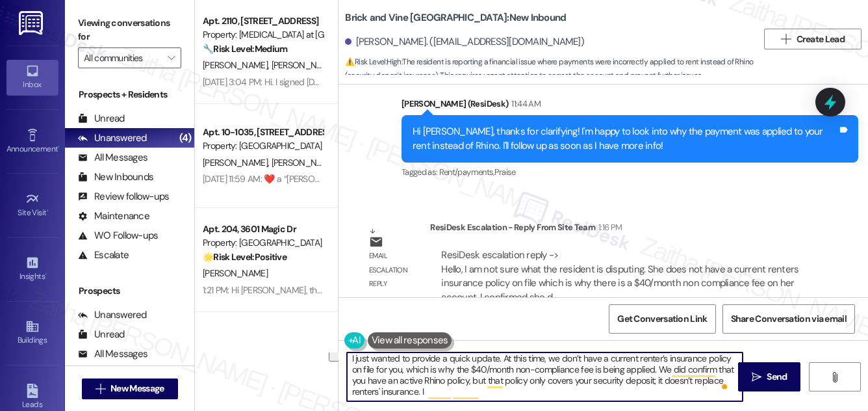
scroll to position [3, 0]
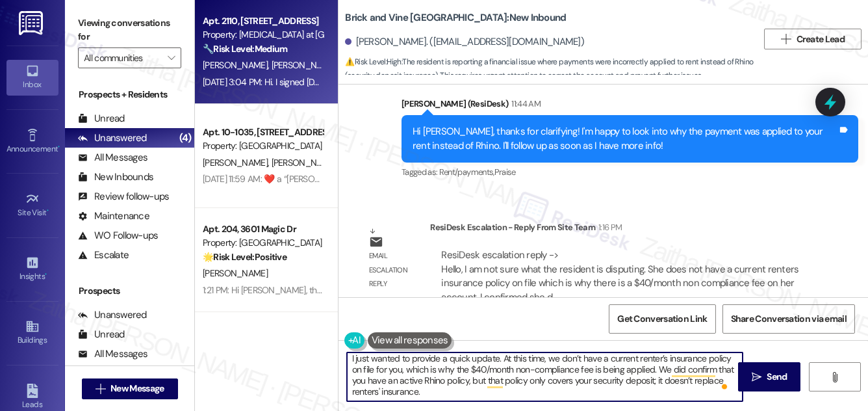
type textarea "I just wanted to provide a quick update. At this time, we don’t have a current …"
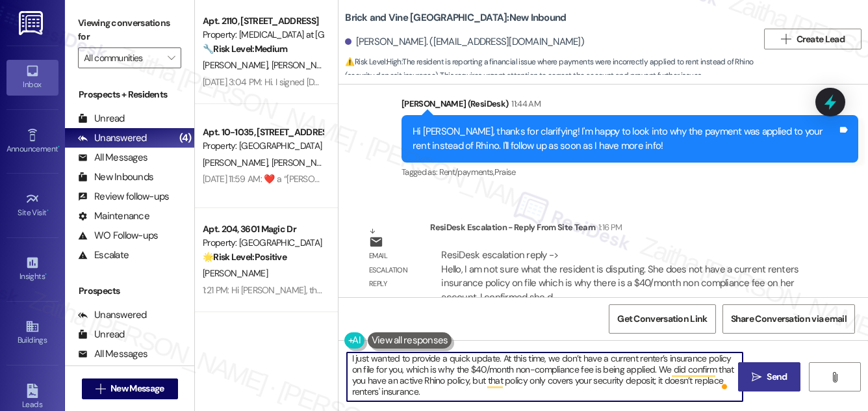
click at [750, 373] on span " Send" at bounding box center [769, 377] width 41 height 14
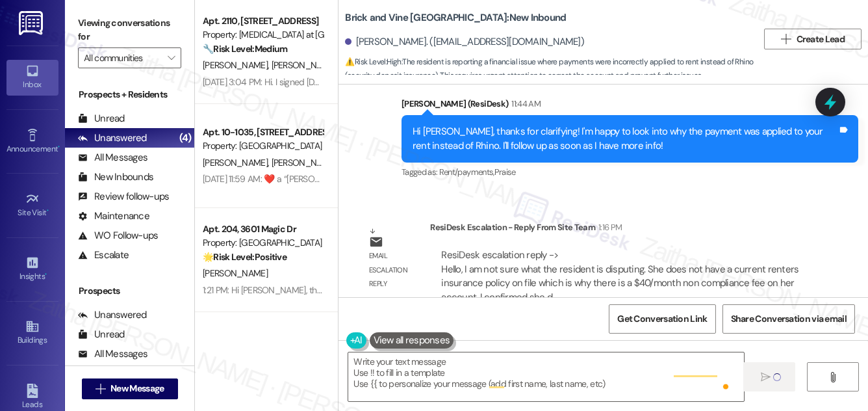
scroll to position [0, 0]
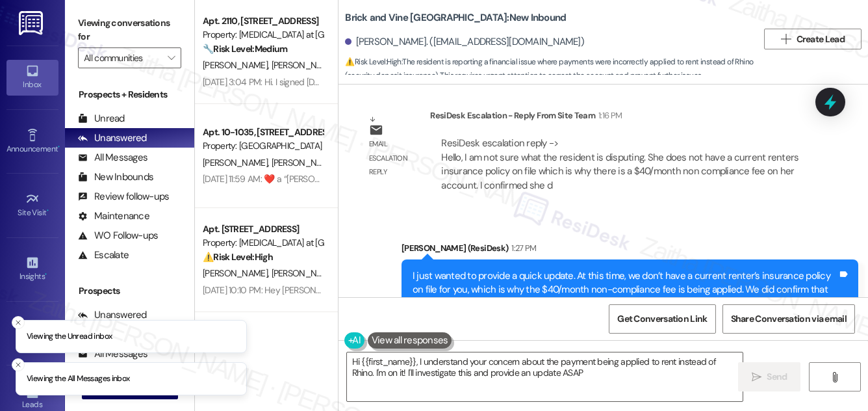
type textarea "Hi {{first_name}}, I understand your concern about the payment being applied to…"
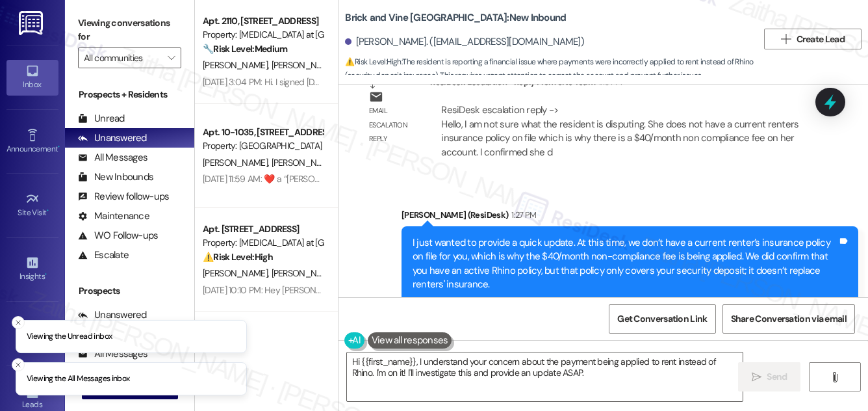
scroll to position [4263, 0]
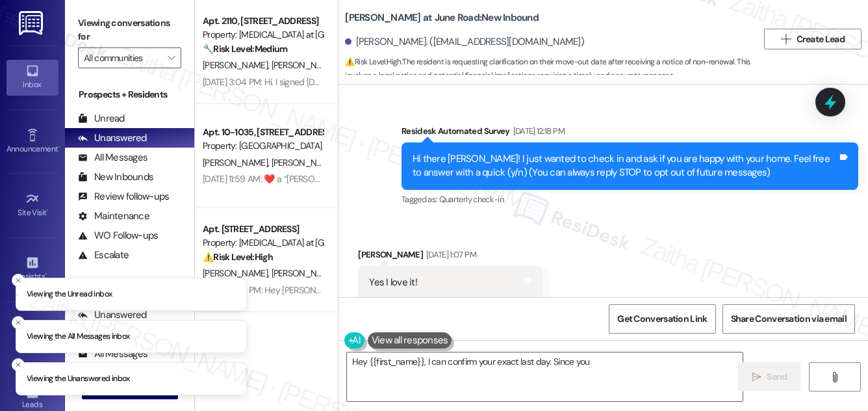
scroll to position [5609, 0]
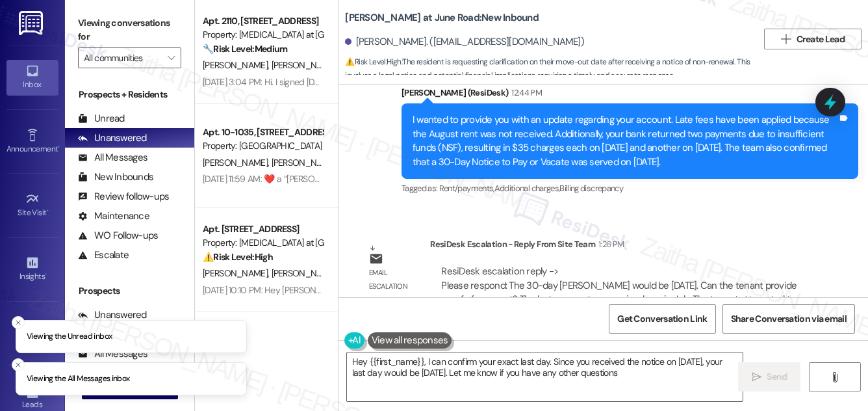
type textarea "Hey {{first_name}}, I can confirm your exact last day. Since you received the n…"
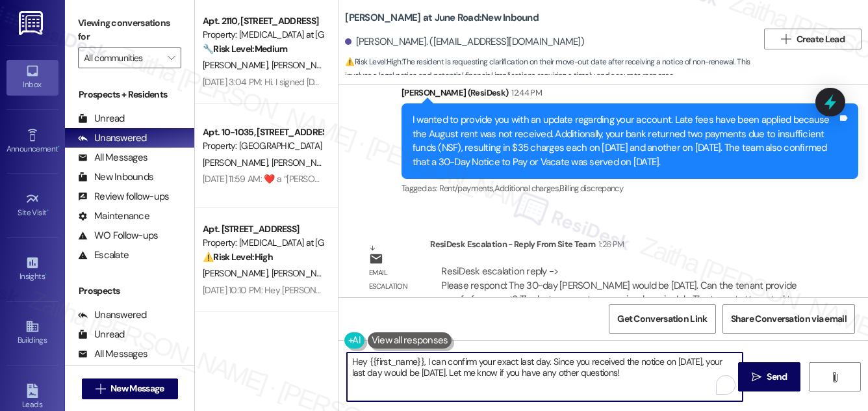
drag, startPoint x: 351, startPoint y: 357, endPoint x: 690, endPoint y: 383, distance: 340.2
click at [690, 383] on textarea "Hey {{first_name}}, I can confirm your exact last day. Since you received the n…" at bounding box center [545, 376] width 396 height 49
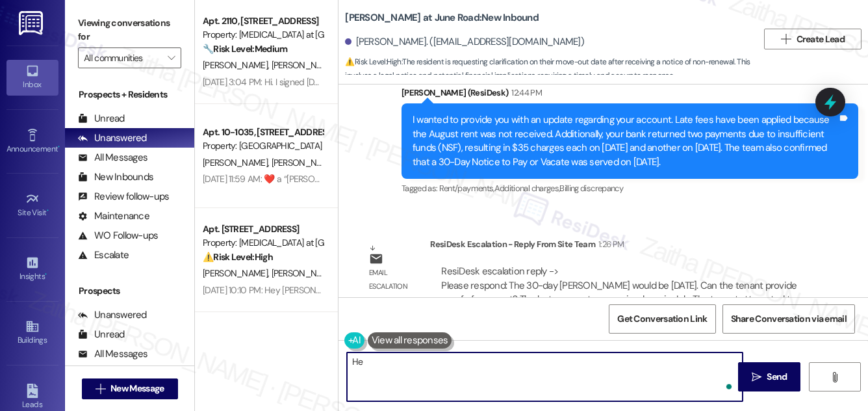
type textarea "H"
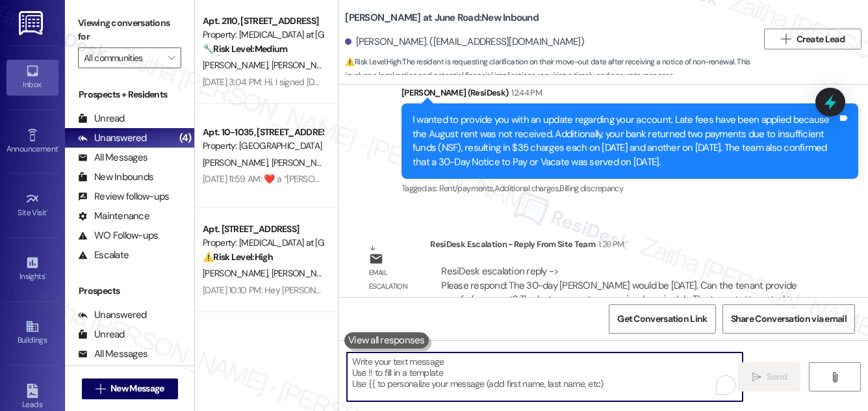
paste textarea "Here’s an additional update: the 30-day mark would be September 13th. Can you p…"
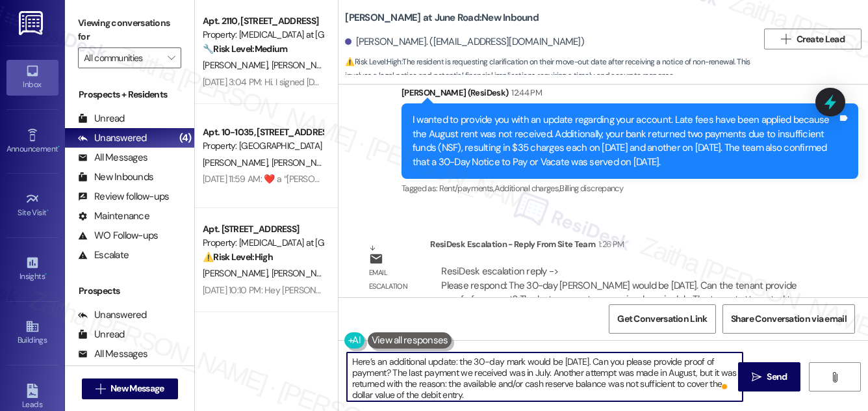
paste textarea "As of now, we have not received any payment for August’s rent or the late fees …"
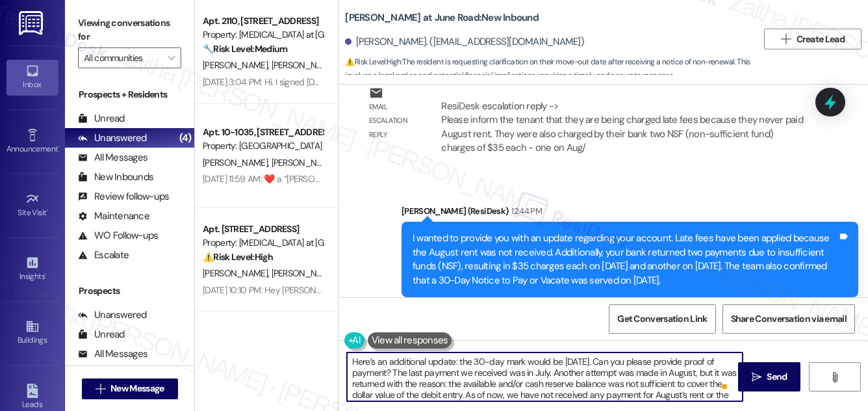
scroll to position [14, 0]
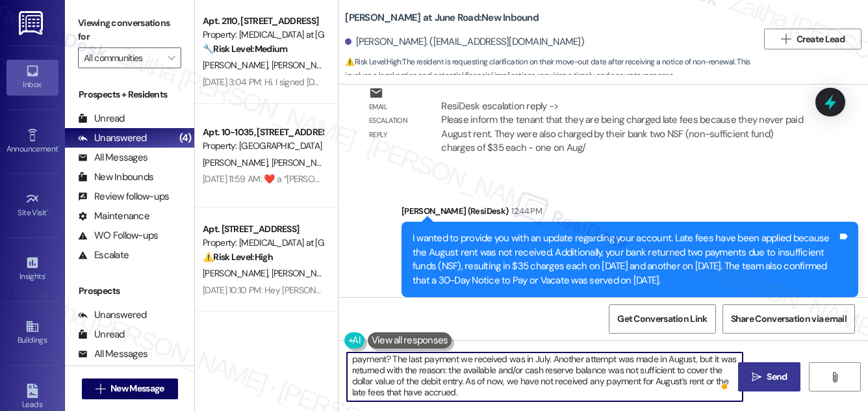
type textarea "Here’s an additional update: the 30-day mark would be September 13th. Can you p…"
click at [784, 377] on span "Send" at bounding box center [777, 377] width 20 height 14
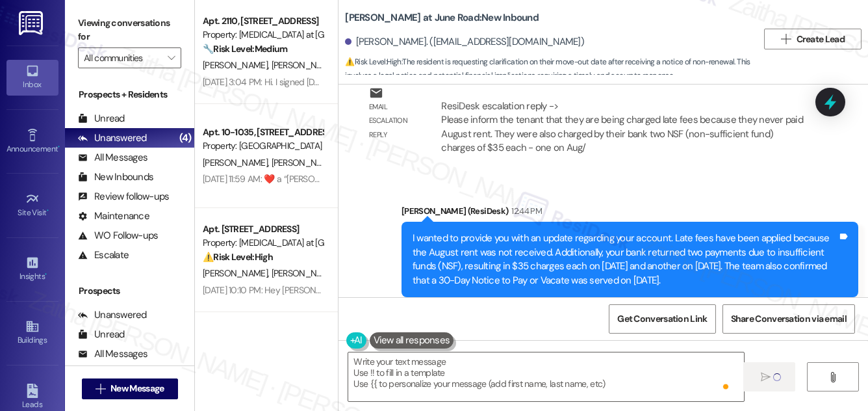
scroll to position [0, 0]
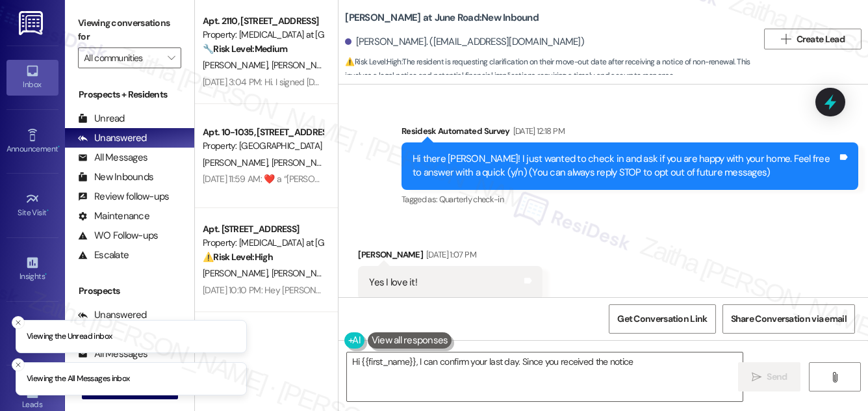
scroll to position [5774, 0]
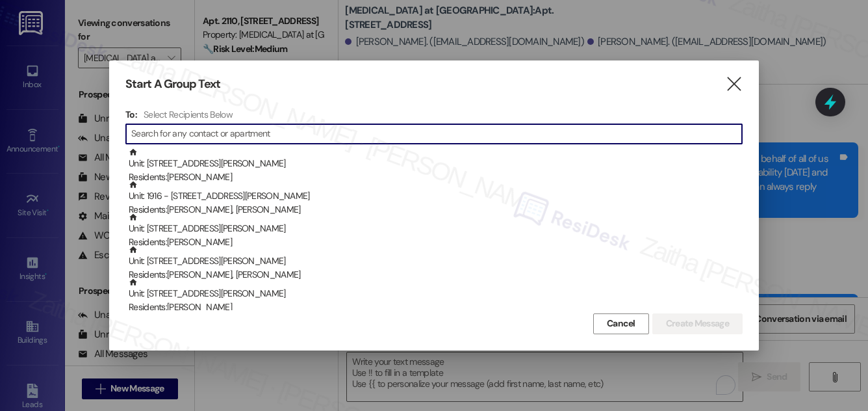
scroll to position [1400, 0]
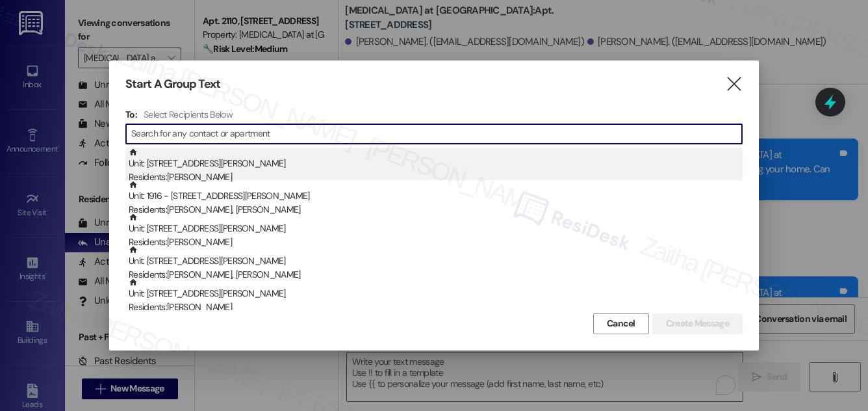
paste input "[PERSON_NAME]"
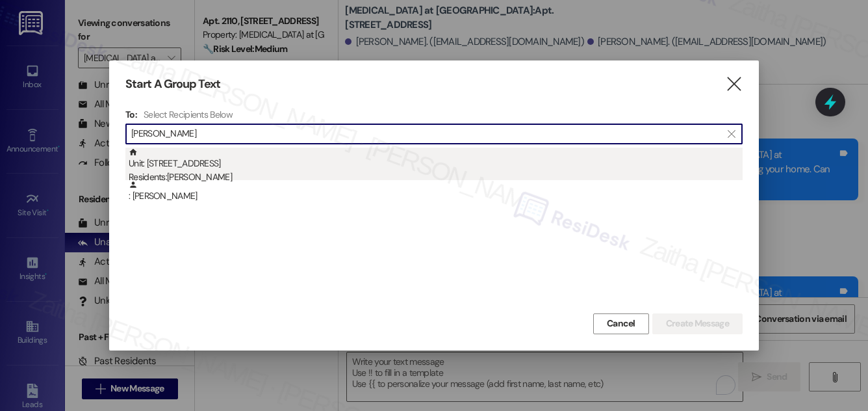
type input "[PERSON_NAME]"
click at [340, 170] on div "Residents: [PERSON_NAME]" at bounding box center [436, 177] width 614 height 14
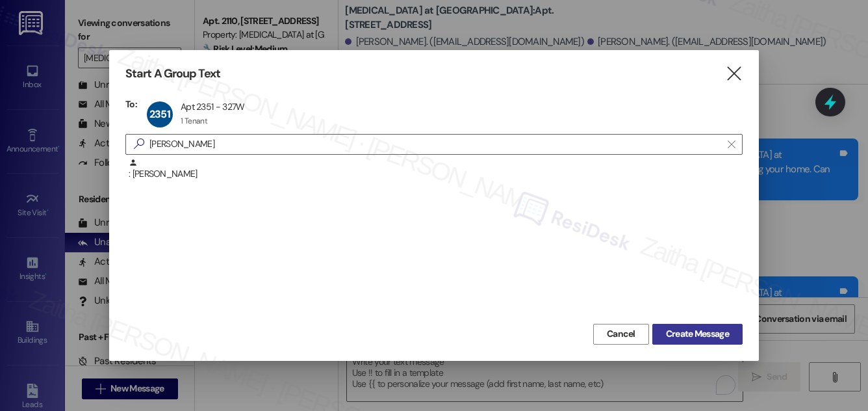
click at [690, 339] on span "Create Message" at bounding box center [697, 334] width 63 height 14
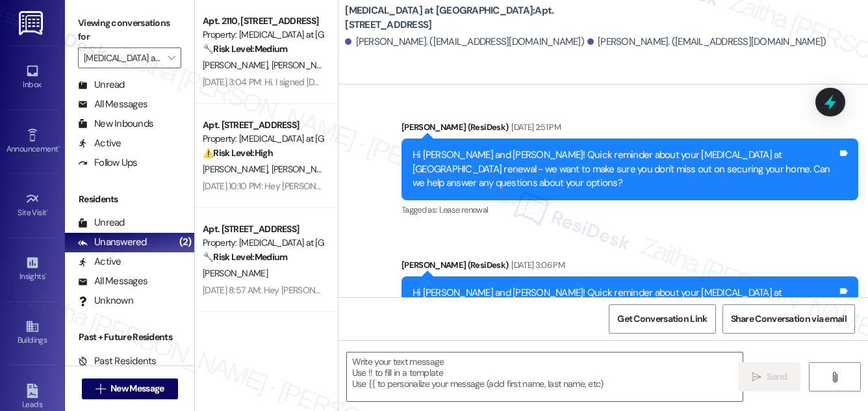
type textarea "Fetching suggested responses. Please feel free to read through the conversation…"
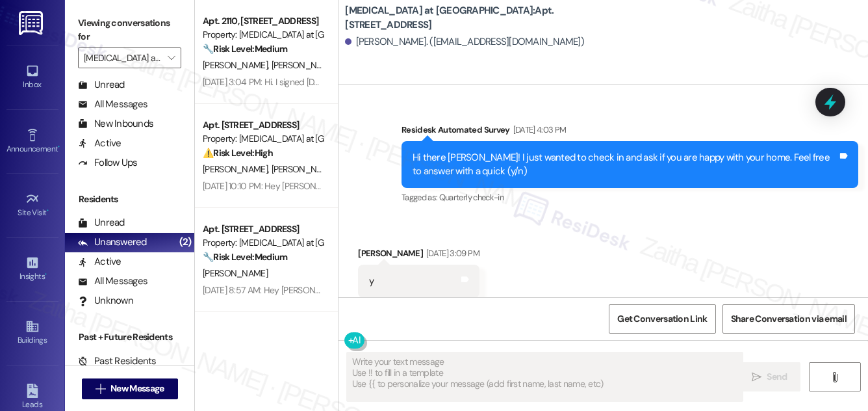
scroll to position [3005, 0]
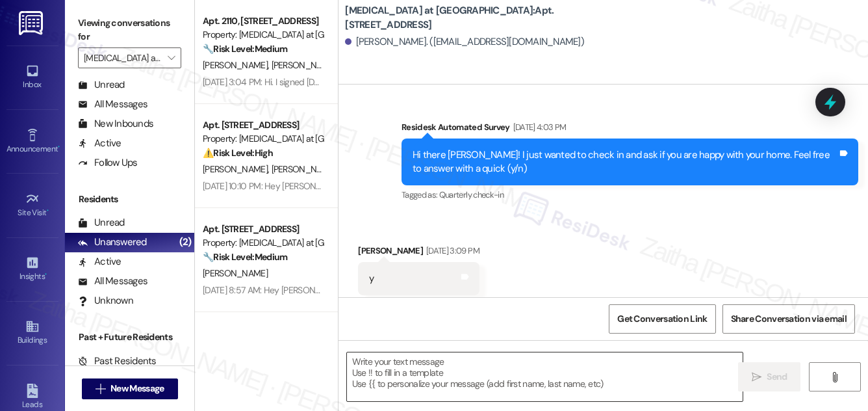
click at [424, 385] on textarea at bounding box center [545, 376] width 396 height 49
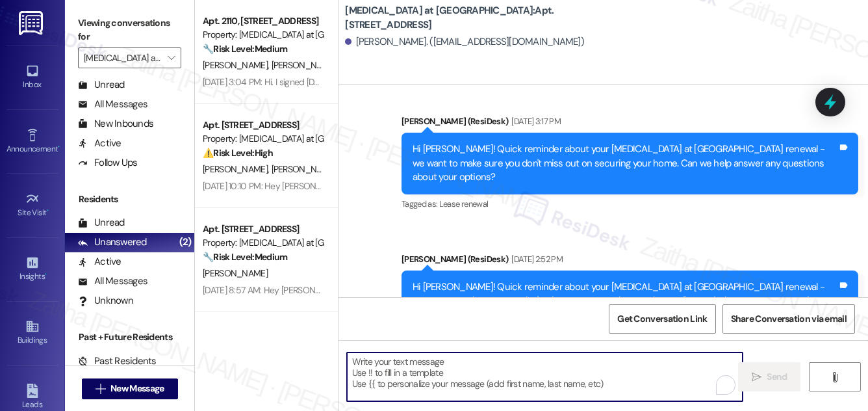
scroll to position [3623, 0]
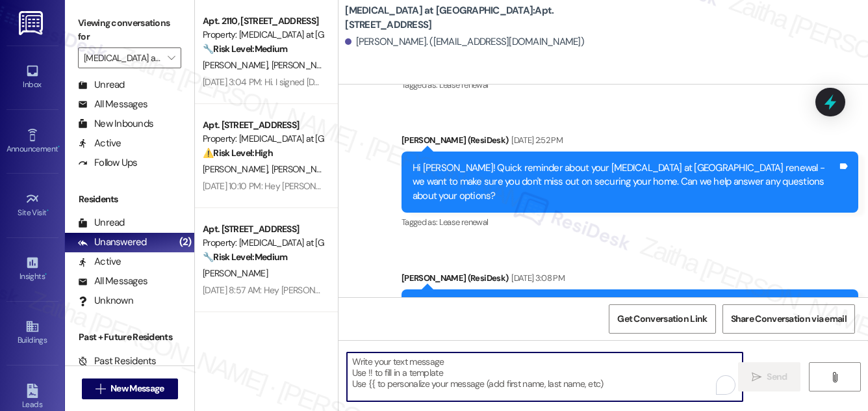
paste textarea "Hi {{first_name}}! Quick reminder about your {{property}} renewal - we want to …"
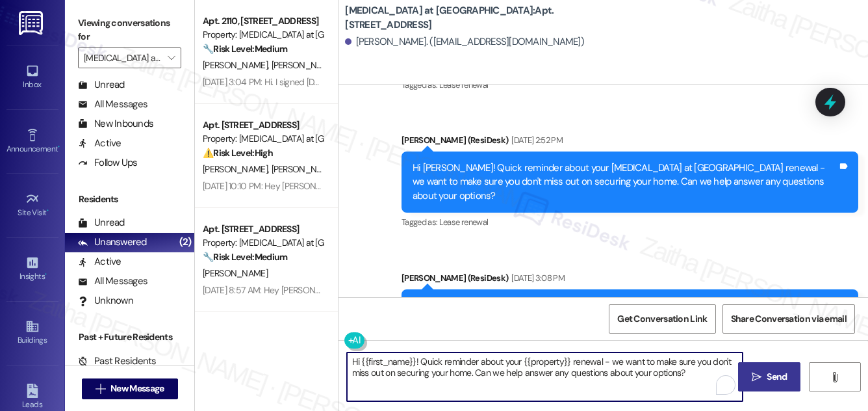
type textarea "Hi {{first_name}}! Quick reminder about your {{property}} renewal - we want to …"
click at [779, 370] on span "Send" at bounding box center [777, 377] width 20 height 14
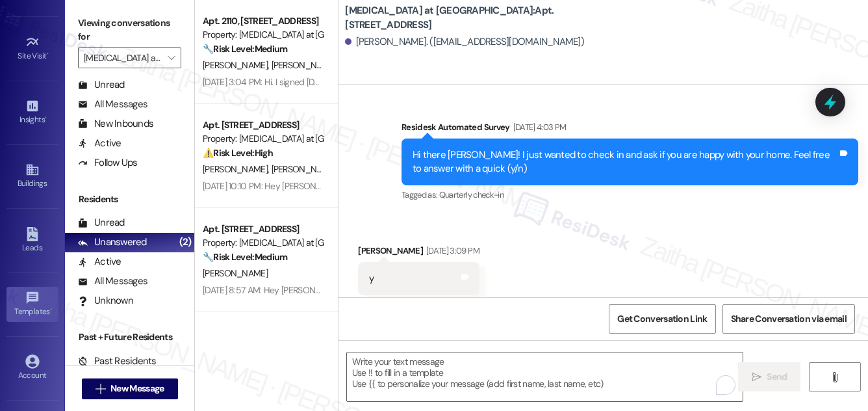
scroll to position [204, 0]
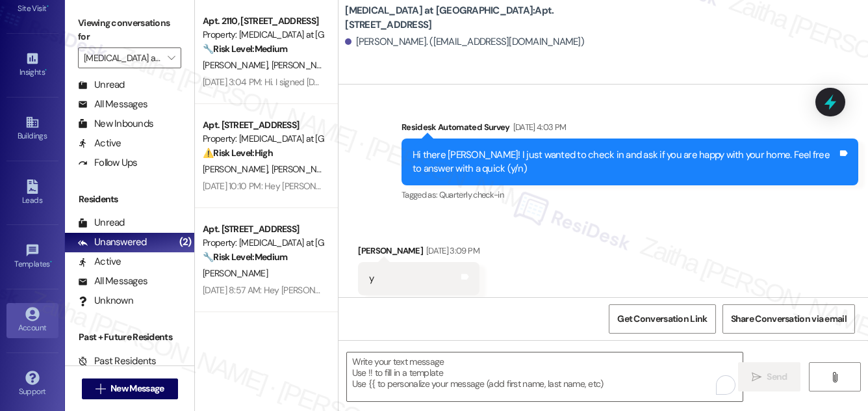
click at [34, 315] on icon at bounding box center [32, 314] width 14 height 14
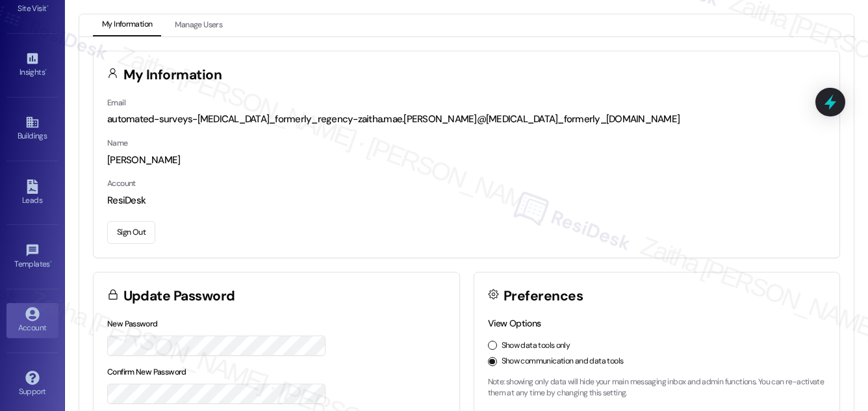
click at [125, 229] on button "Sign Out" at bounding box center [131, 232] width 48 height 23
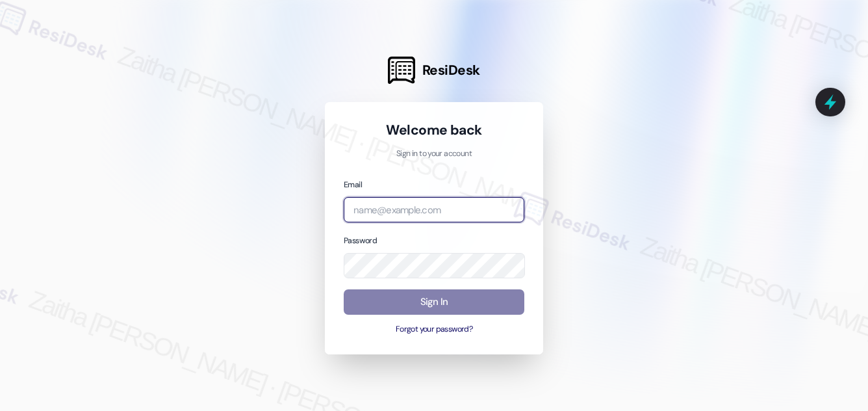
click at [414, 217] on input "email" at bounding box center [434, 209] width 181 height 25
type input "[EMAIL_ADDRESS][PERSON_NAME][DOMAIN_NAME]"
